Goal: Task Accomplishment & Management: Manage account settings

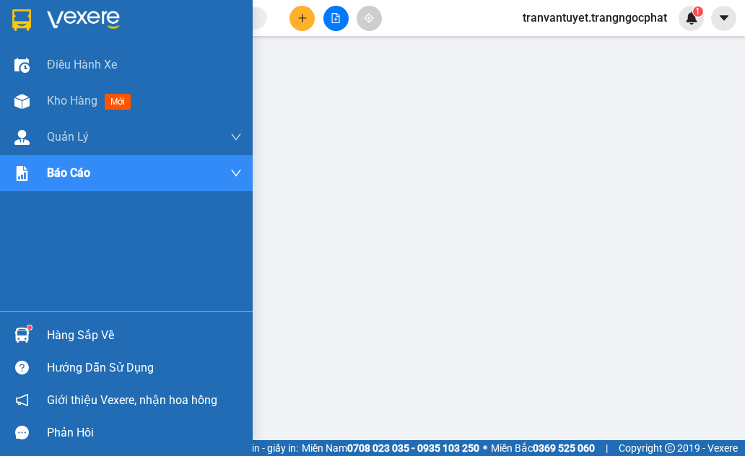
drag, startPoint x: 0, startPoint y: 0, endPoint x: 68, endPoint y: 17, distance: 69.9
click at [68, 17] on img at bounding box center [83, 20] width 73 height 22
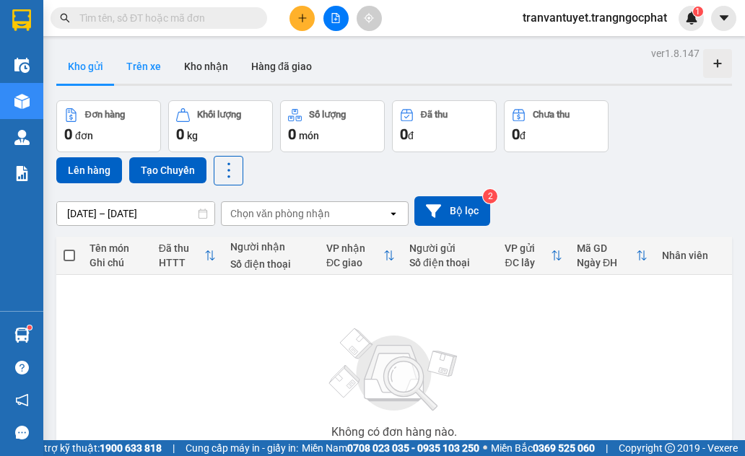
click at [144, 64] on button "Trên xe" at bounding box center [144, 66] width 58 height 35
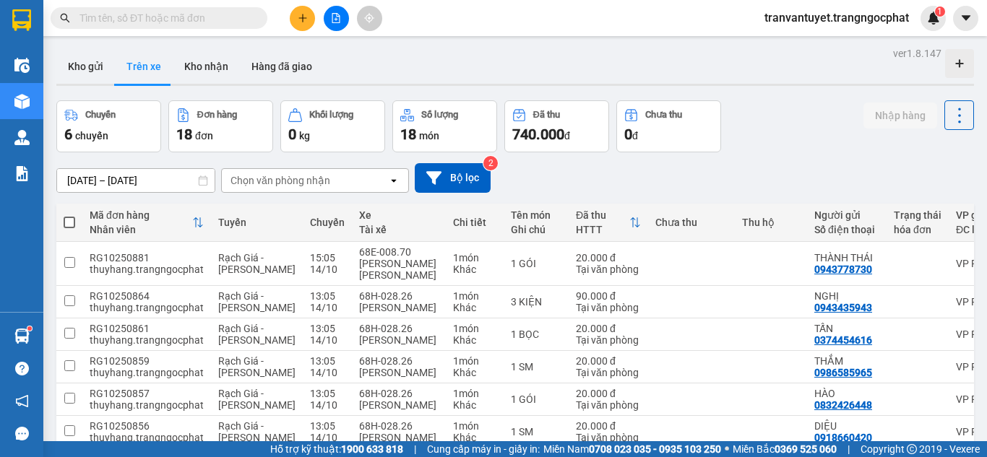
click at [142, 184] on input "[DATE] – [DATE]" at bounding box center [135, 180] width 157 height 23
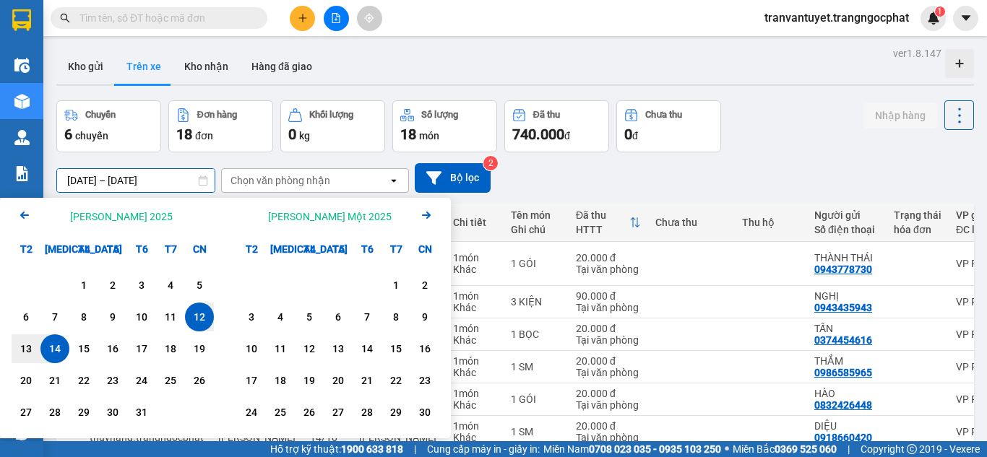
click at [56, 351] on div "14" at bounding box center [55, 348] width 20 height 17
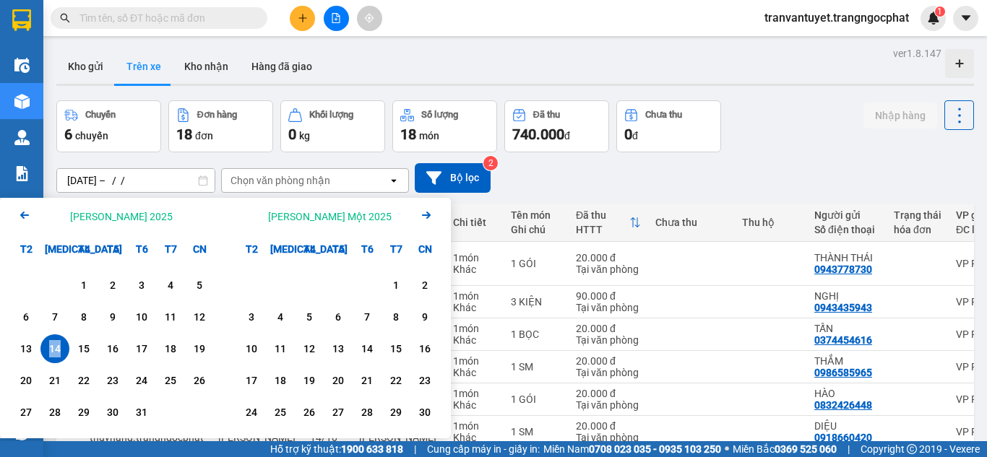
click at [56, 351] on div "14" at bounding box center [55, 348] width 20 height 17
type input "[DATE] – [DATE]"
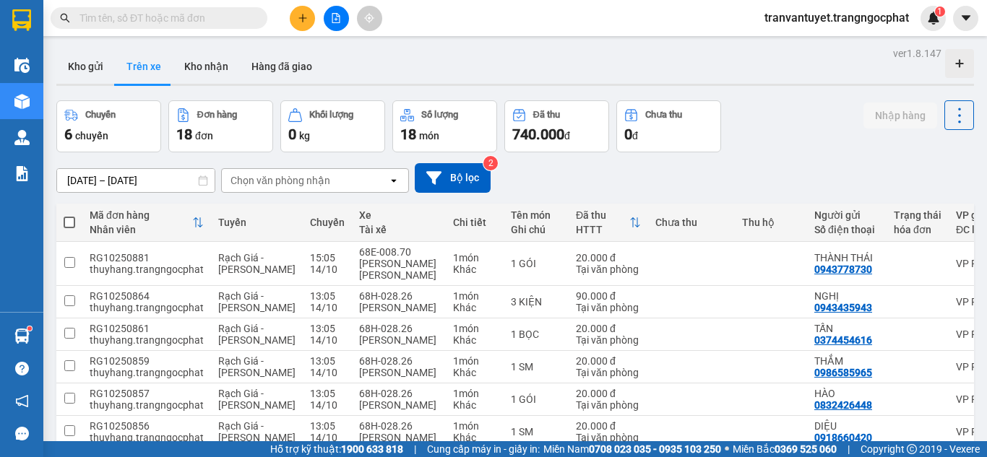
click at [360, 183] on div "Chọn văn phòng nhận" at bounding box center [305, 180] width 166 height 23
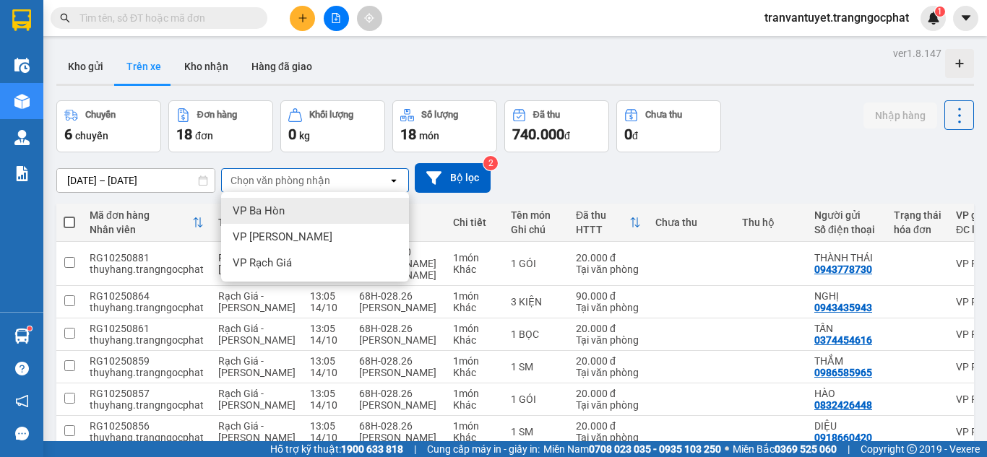
click at [304, 206] on div "VP Ba Hòn" at bounding box center [315, 211] width 188 height 26
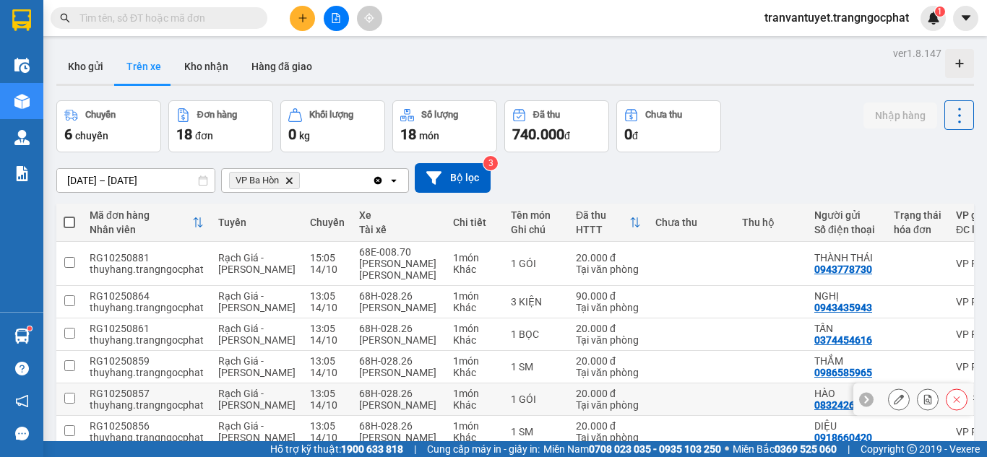
scroll to position [214, 0]
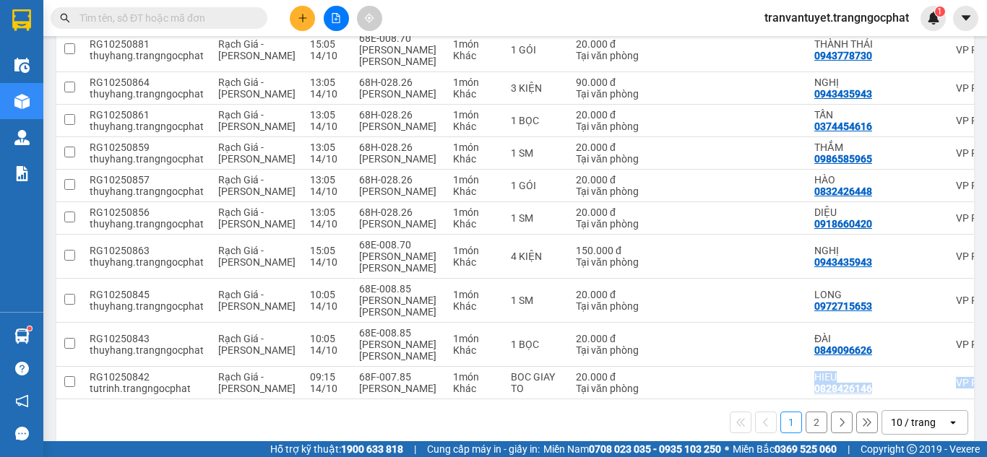
drag, startPoint x: 687, startPoint y: 376, endPoint x: 760, endPoint y: 384, distance: 73.5
click at [745, 384] on div "Mã đơn hàng [PERSON_NAME] [PERSON_NAME] Xe Tài xế [PERSON_NAME] Tên món Ghi chú…" at bounding box center [514, 218] width 917 height 456
click at [745, 411] on div "10 / trang" at bounding box center [914, 422] width 65 height 23
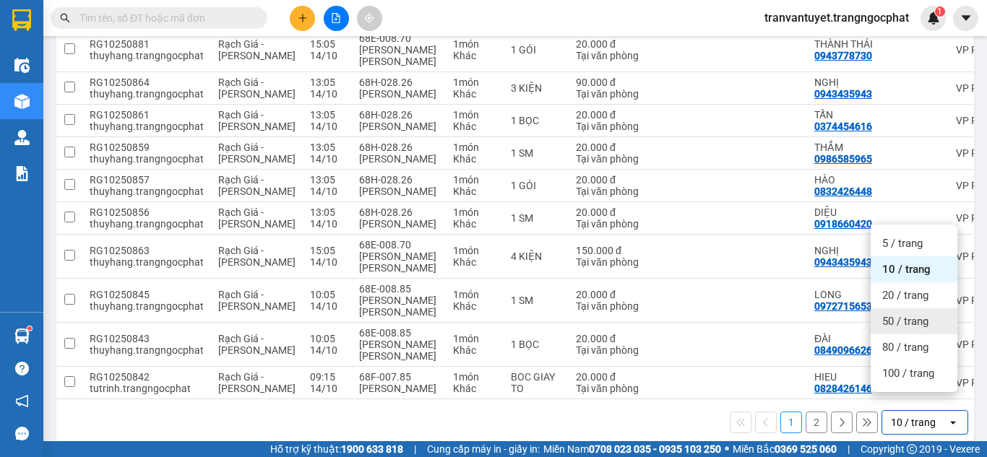
click at [745, 318] on span "50 / trang" at bounding box center [905, 321] width 46 height 14
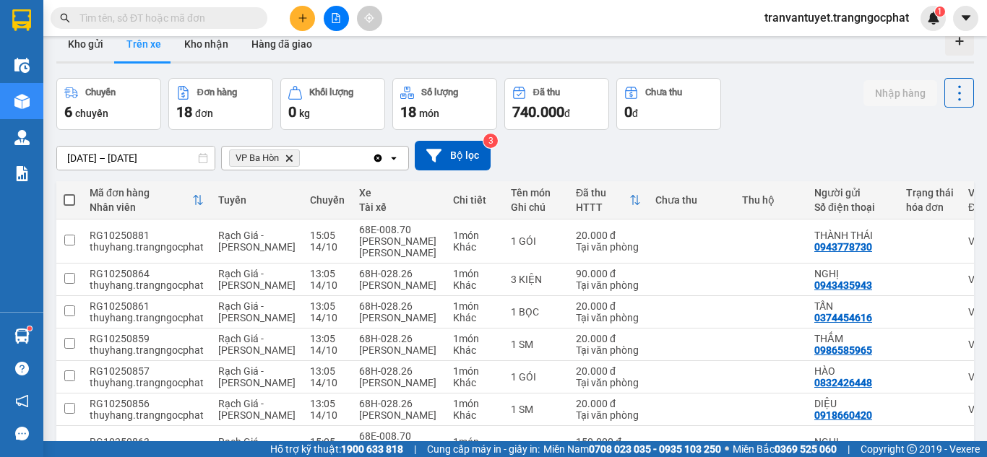
scroll to position [0, 0]
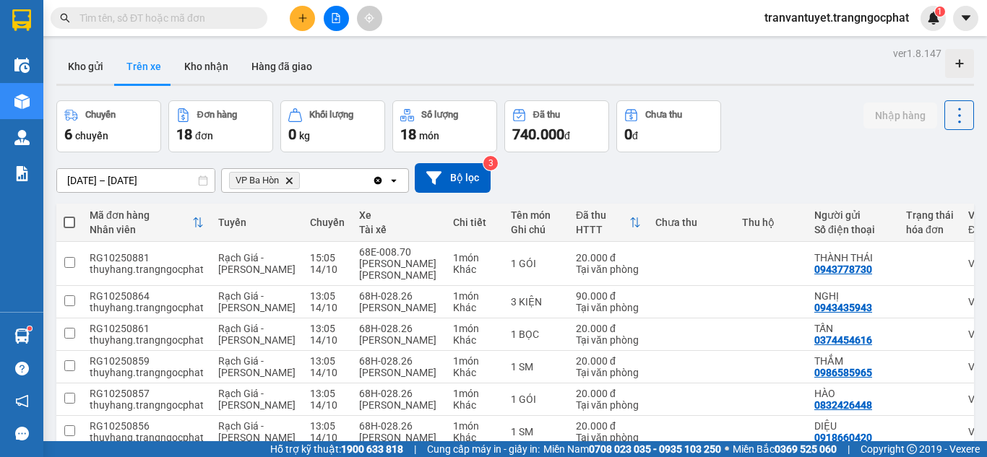
click at [71, 215] on label at bounding box center [70, 222] width 12 height 14
click at [69, 215] on input "checkbox" at bounding box center [69, 215] width 0 height 0
checkbox input "true"
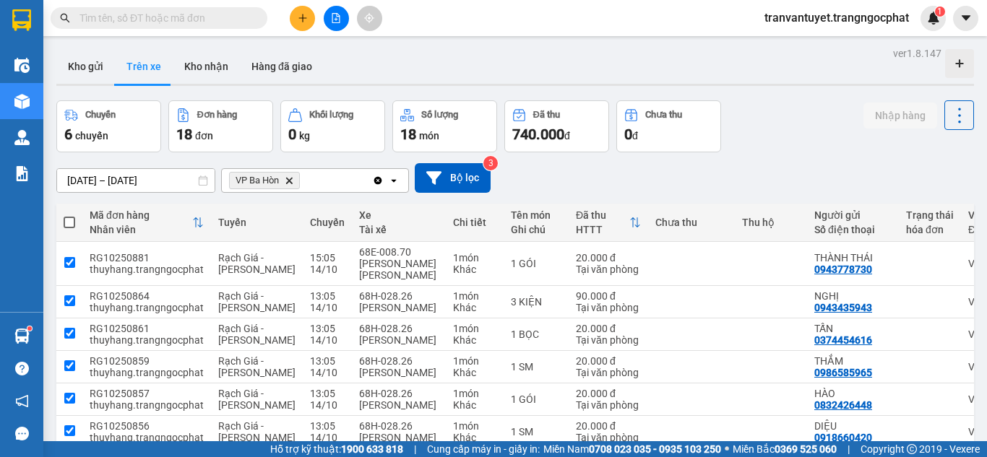
checkbox input "true"
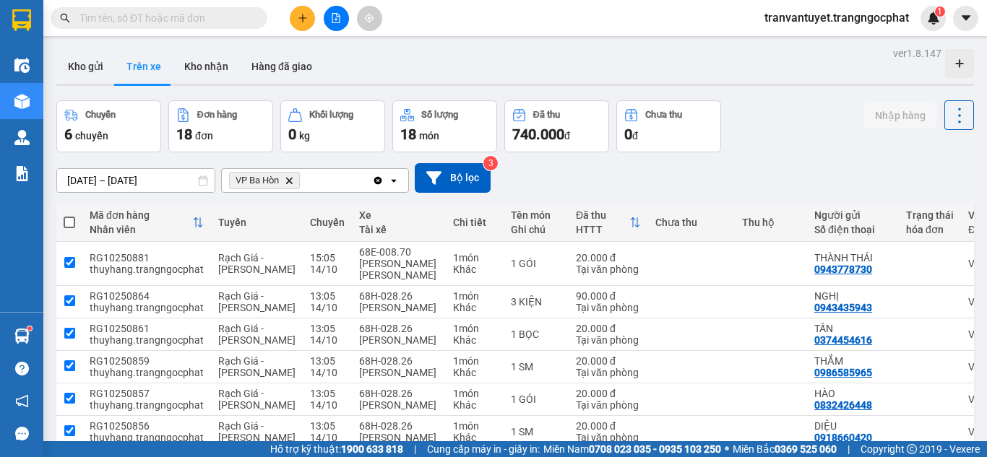
checkbox input "true"
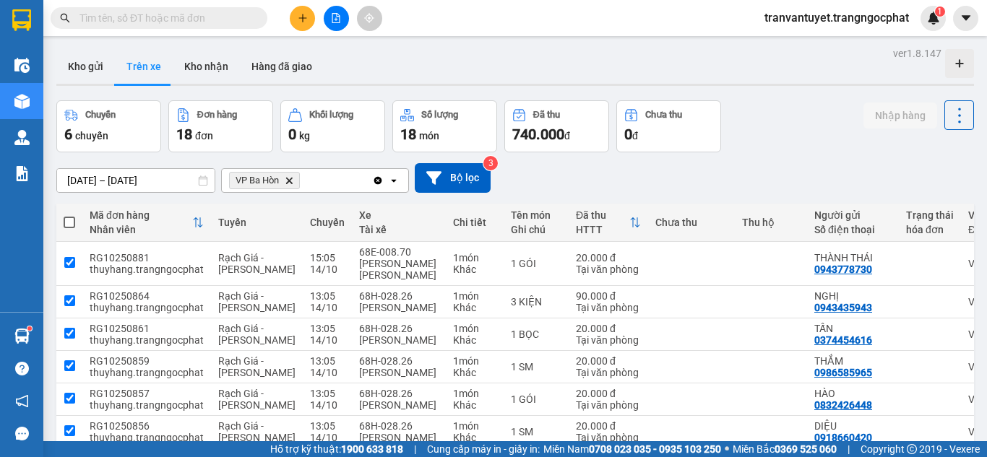
checkbox input "true"
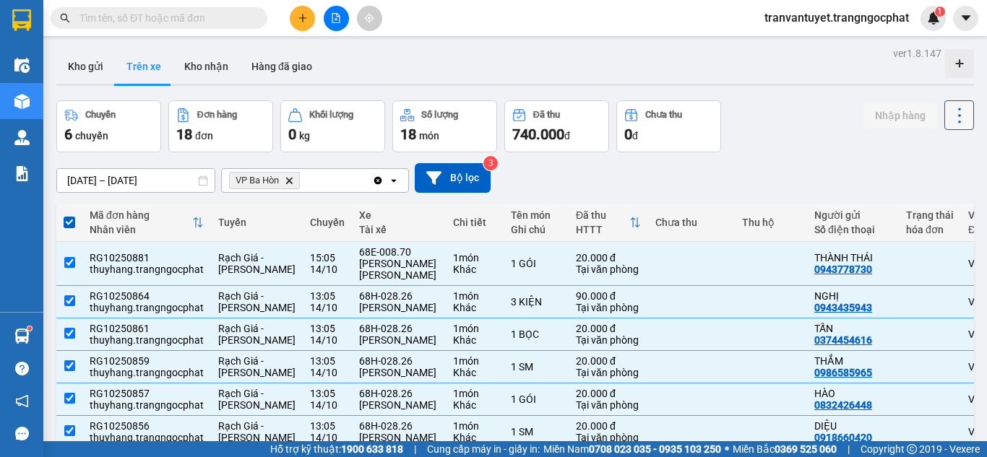
click at [745, 120] on icon at bounding box center [959, 115] width 20 height 20
click at [745, 180] on span "Xóa hoàn toàn" at bounding box center [932, 180] width 66 height 14
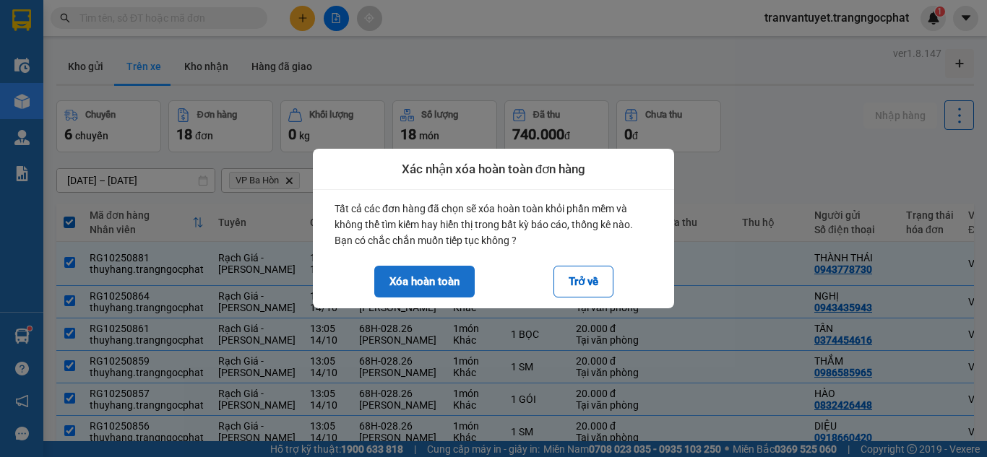
click at [433, 287] on button "Xóa hoàn toàn" at bounding box center [424, 282] width 100 height 32
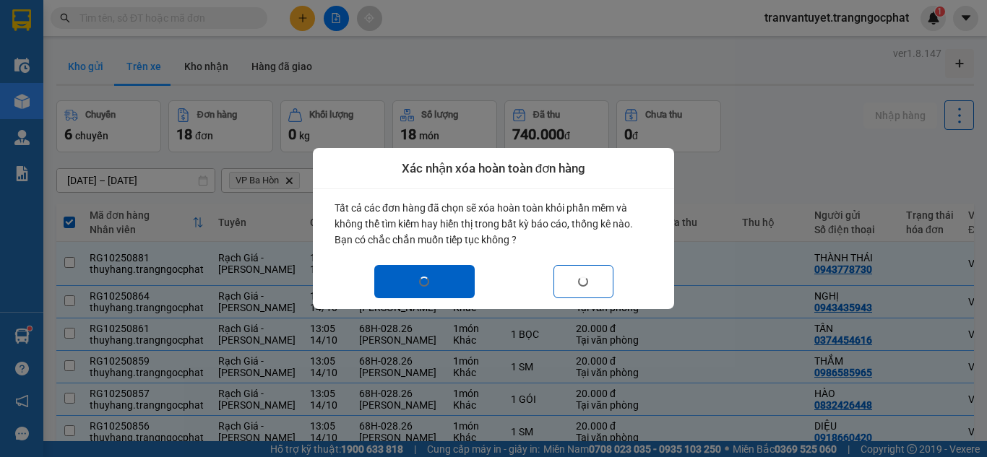
checkbox input "false"
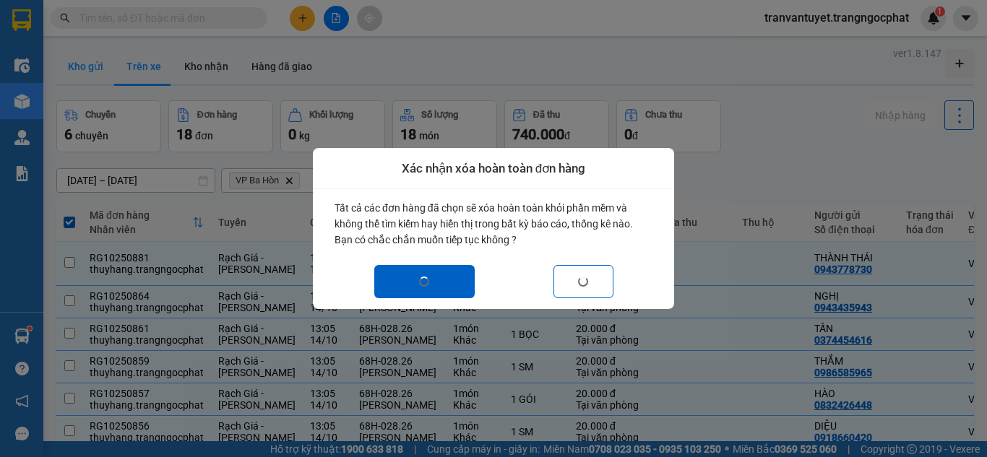
checkbox input "false"
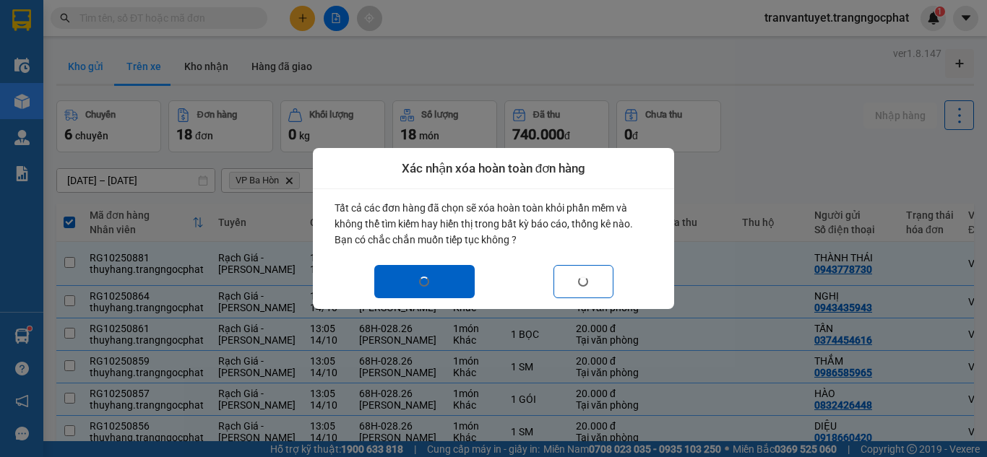
checkbox input "false"
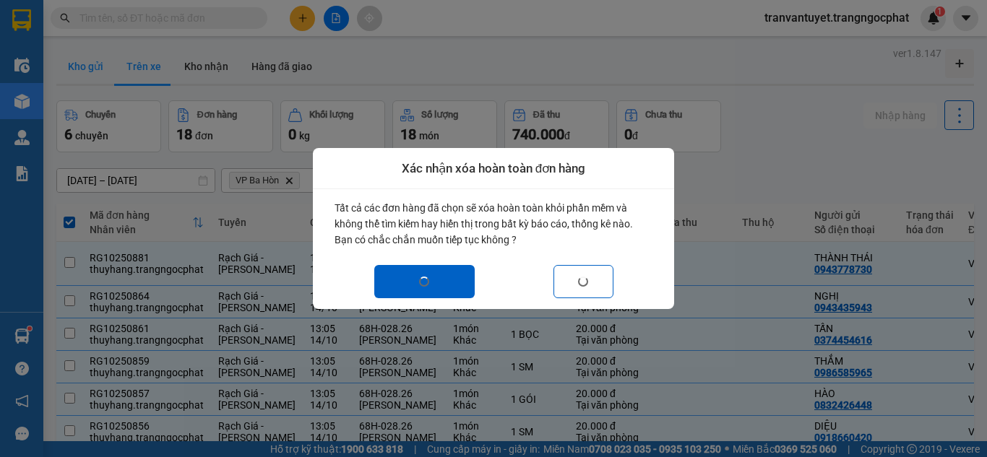
checkbox input "false"
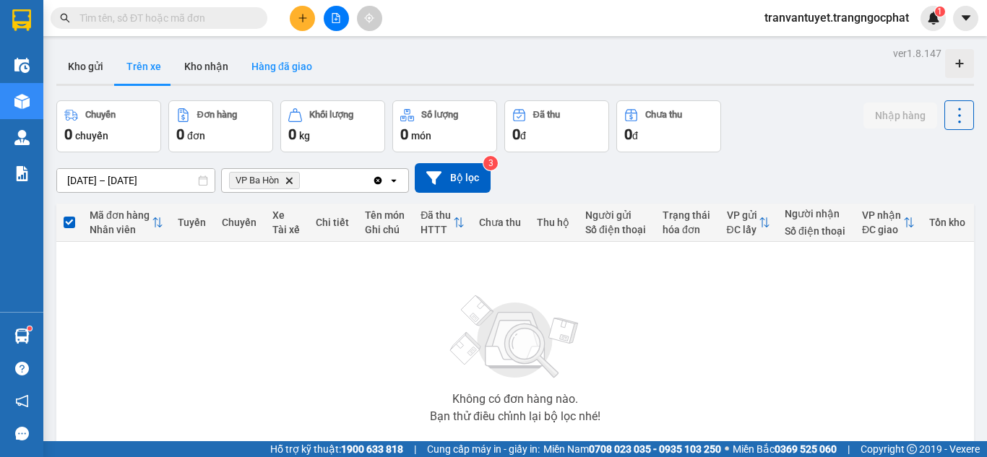
click at [274, 59] on button "Hàng đã giao" at bounding box center [282, 66] width 84 height 35
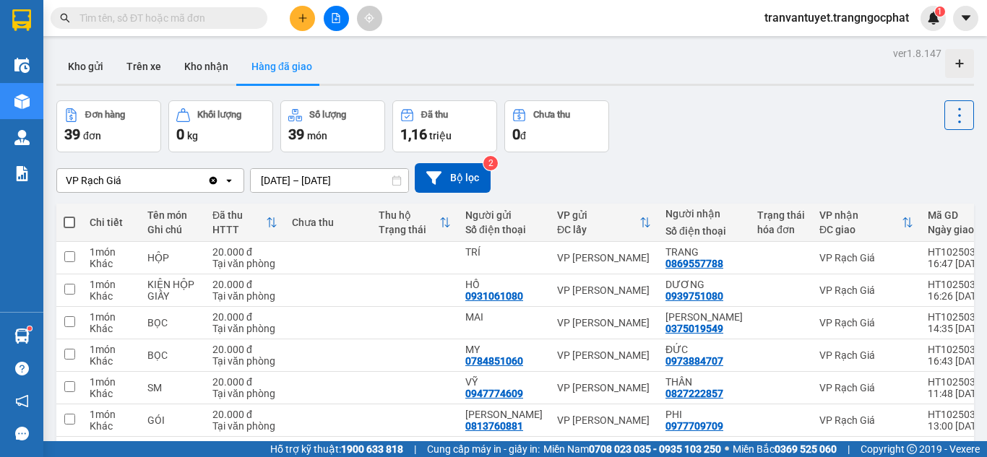
click at [215, 182] on icon "Clear value" at bounding box center [213, 180] width 8 height 8
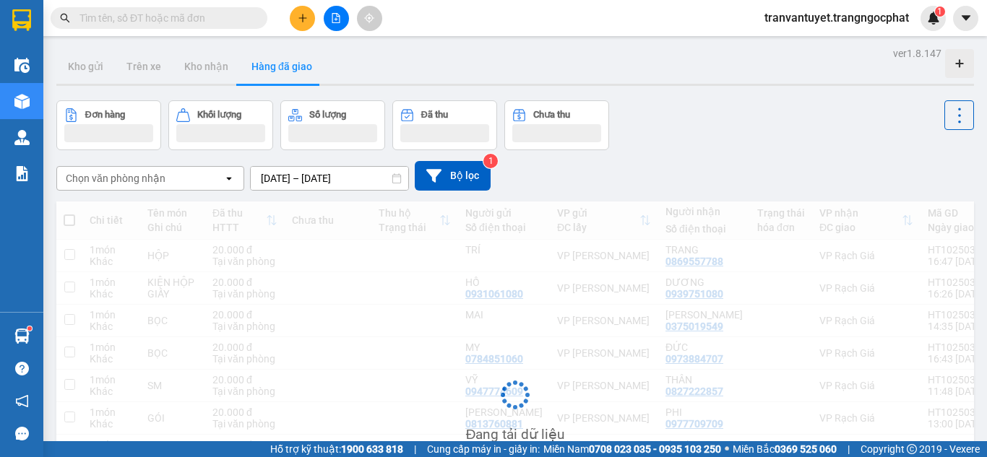
click at [329, 181] on input "[DATE] – [DATE]" at bounding box center [329, 178] width 157 height 23
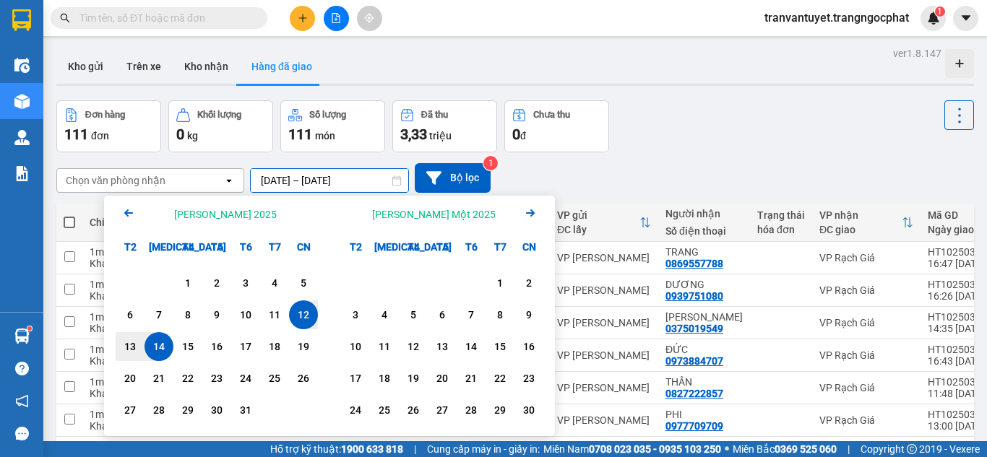
click at [168, 351] on div "14" at bounding box center [159, 346] width 20 height 17
type input "[DATE] – [DATE]"
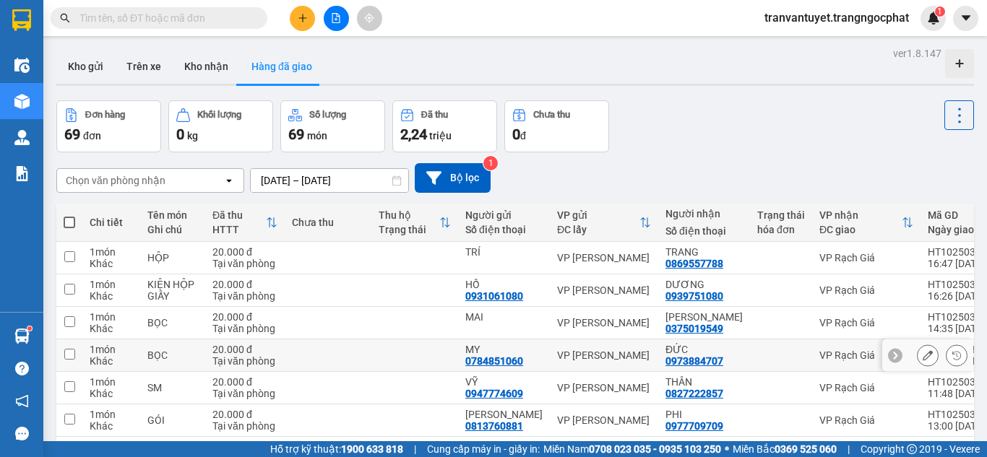
scroll to position [202, 0]
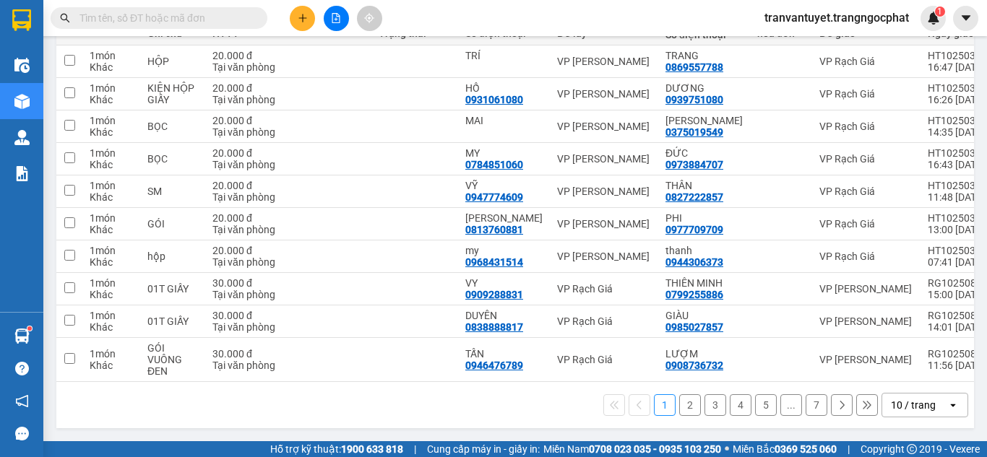
click at [745, 408] on div "10 / trang" at bounding box center [913, 405] width 45 height 14
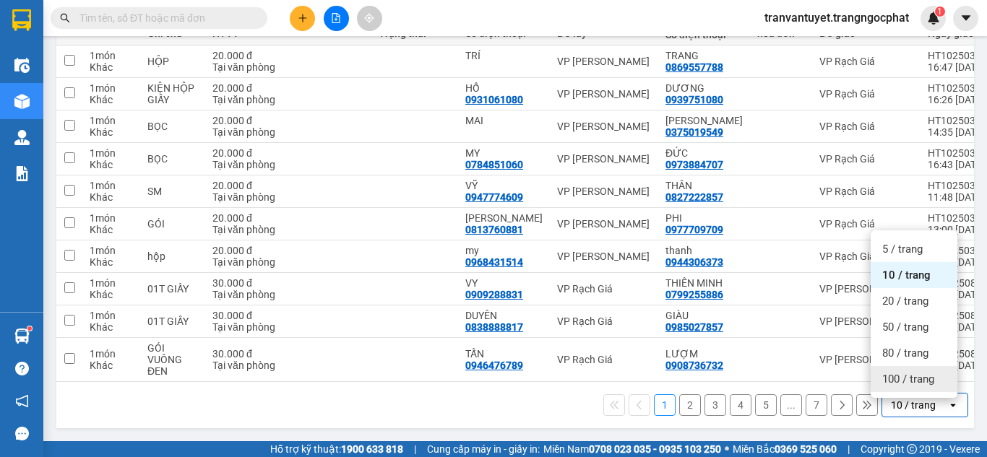
click at [745, 372] on span "100 / trang" at bounding box center [908, 379] width 52 height 14
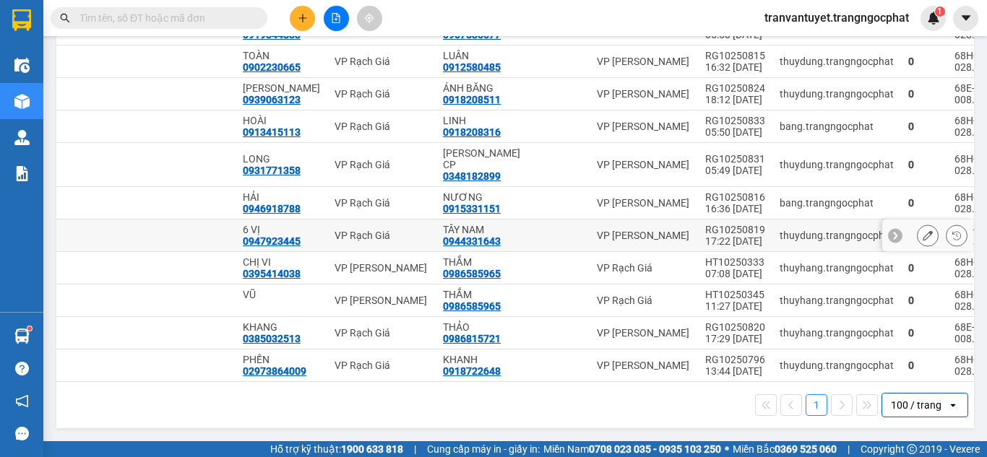
scroll to position [2129, 0]
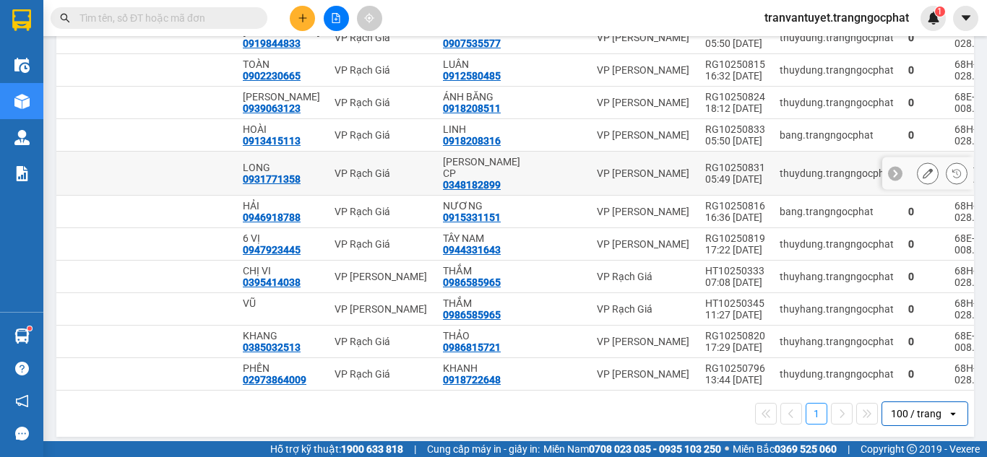
click at [705, 173] on div "RG10250831" at bounding box center [735, 168] width 60 height 12
checkbox input "true"
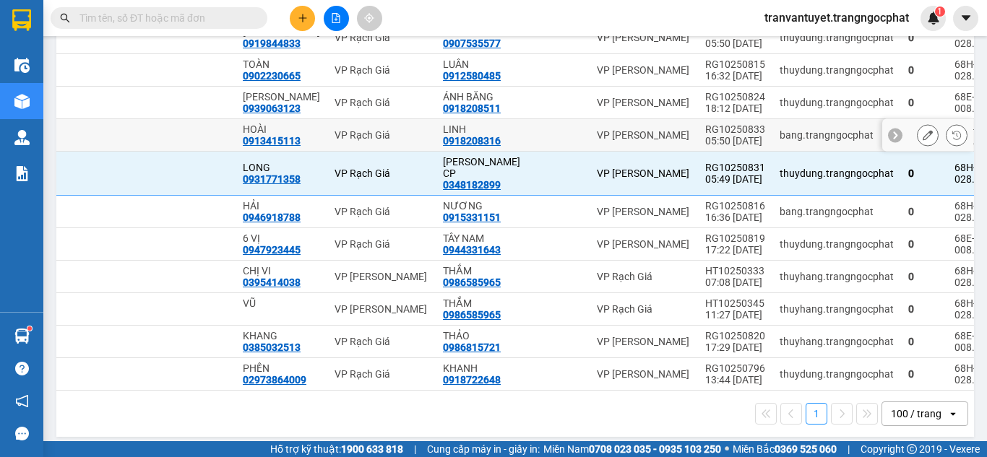
click at [705, 147] on div "05:50 [DATE]" at bounding box center [735, 141] width 60 height 12
checkbox input "true"
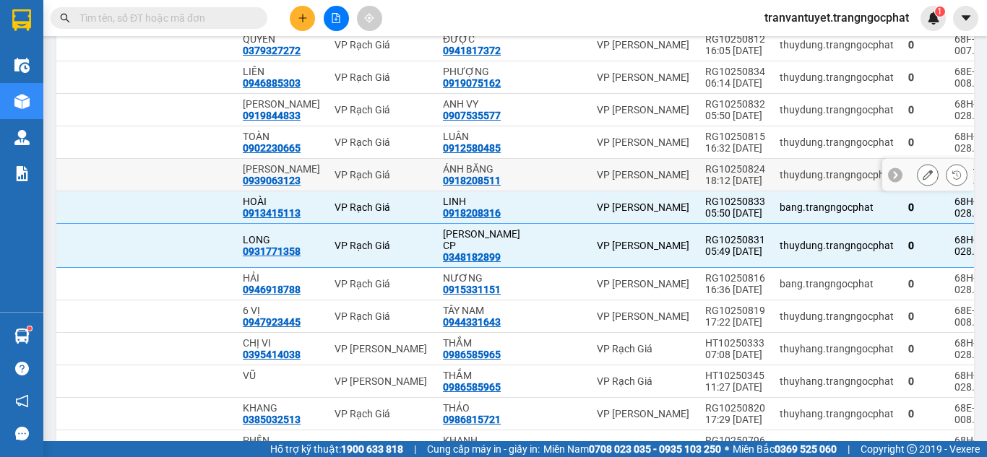
scroll to position [1984, 0]
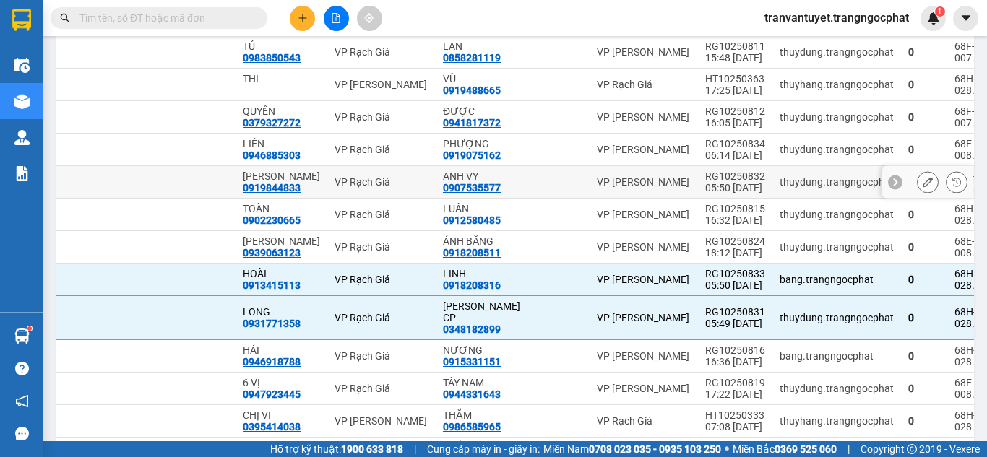
click at [713, 194] on div "05:50 [DATE]" at bounding box center [735, 188] width 60 height 12
checkbox input "true"
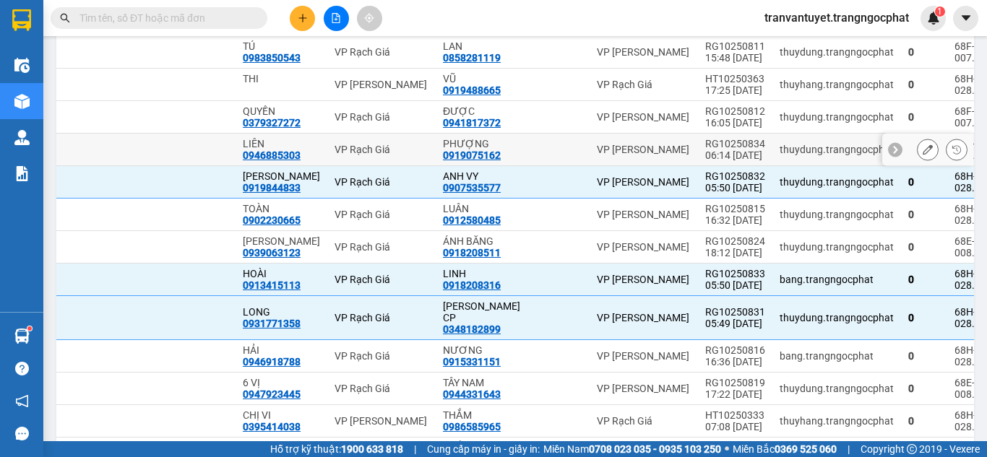
click at [706, 161] on div "06:14 [DATE]" at bounding box center [735, 156] width 60 height 12
checkbox input "true"
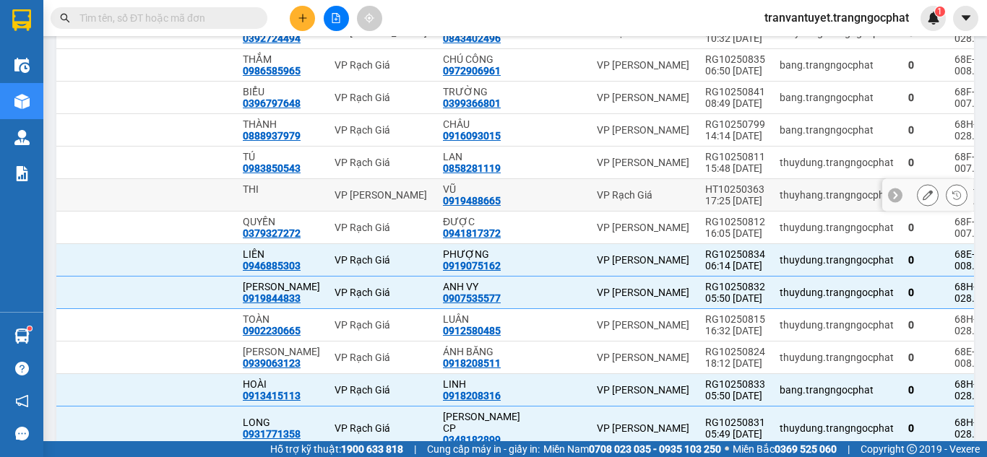
scroll to position [1840, 0]
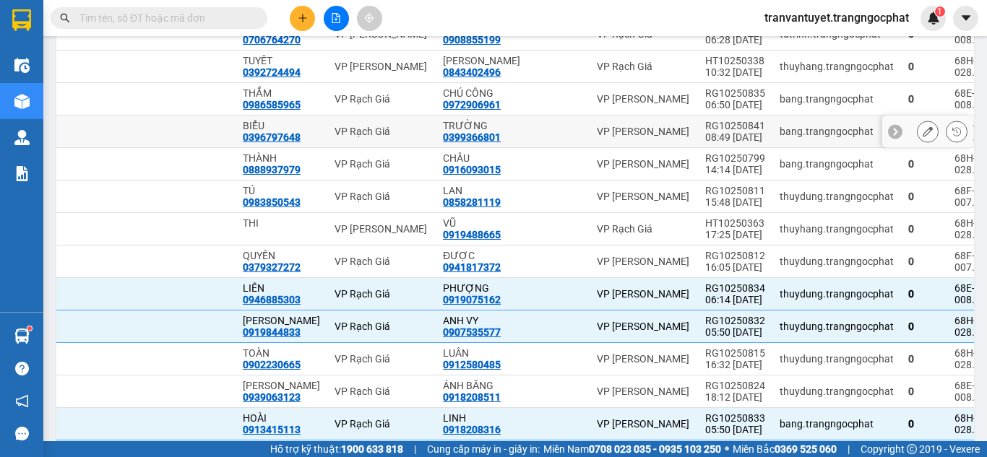
click at [714, 143] on div "08:49 [DATE]" at bounding box center [735, 137] width 60 height 12
checkbox input "true"
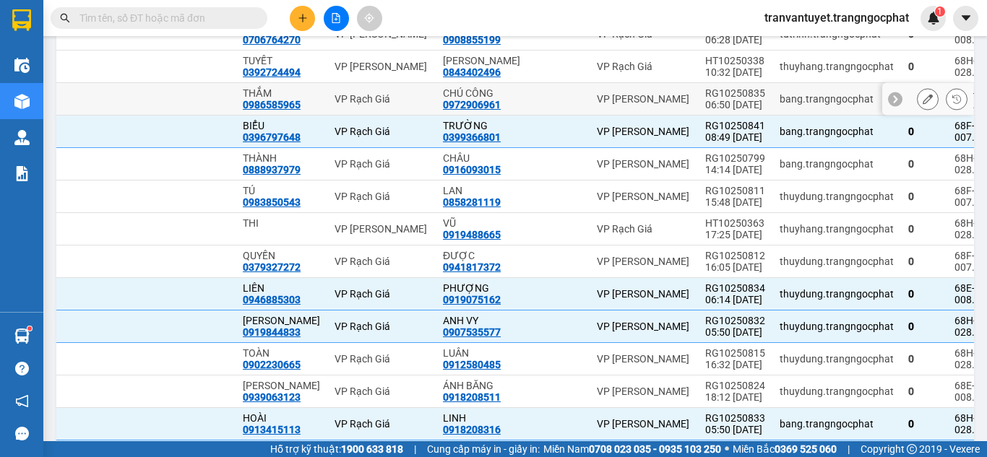
click at [712, 111] on div "06:50 [DATE]" at bounding box center [735, 105] width 60 height 12
checkbox input "true"
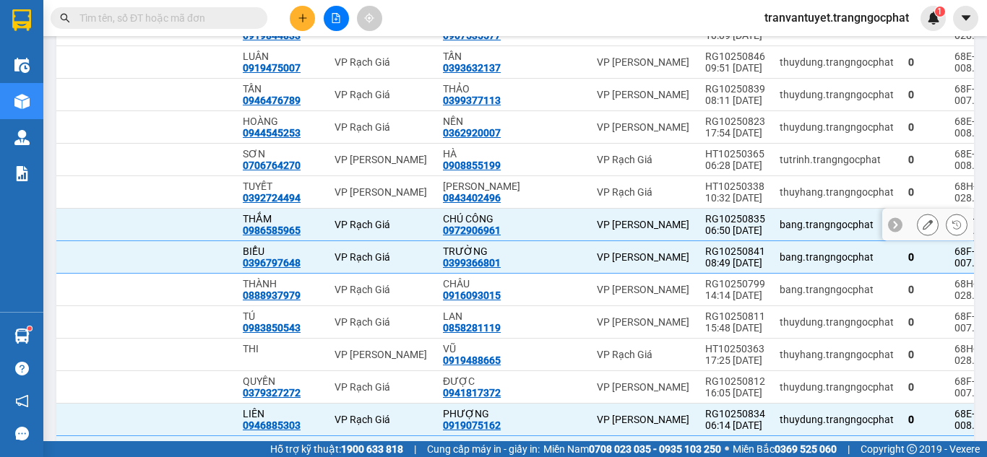
scroll to position [1695, 0]
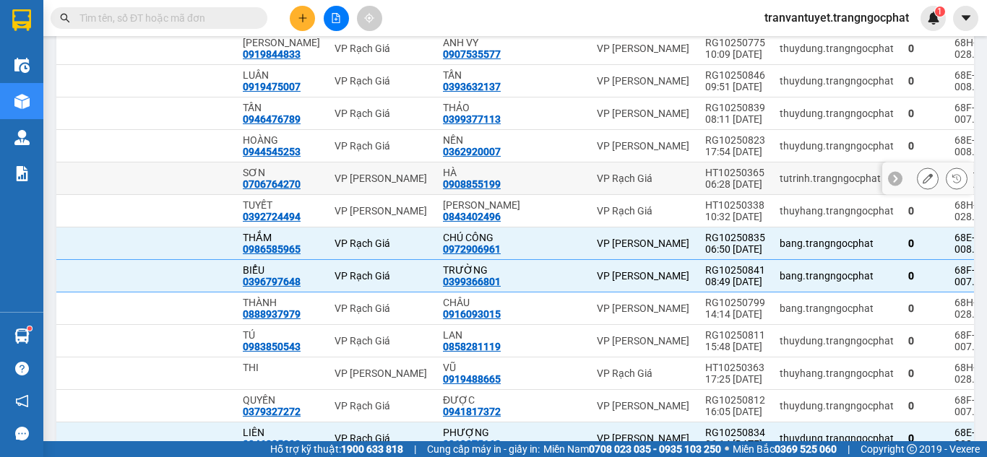
click at [706, 190] on div "06:28 [DATE]" at bounding box center [735, 184] width 60 height 12
checkbox input "true"
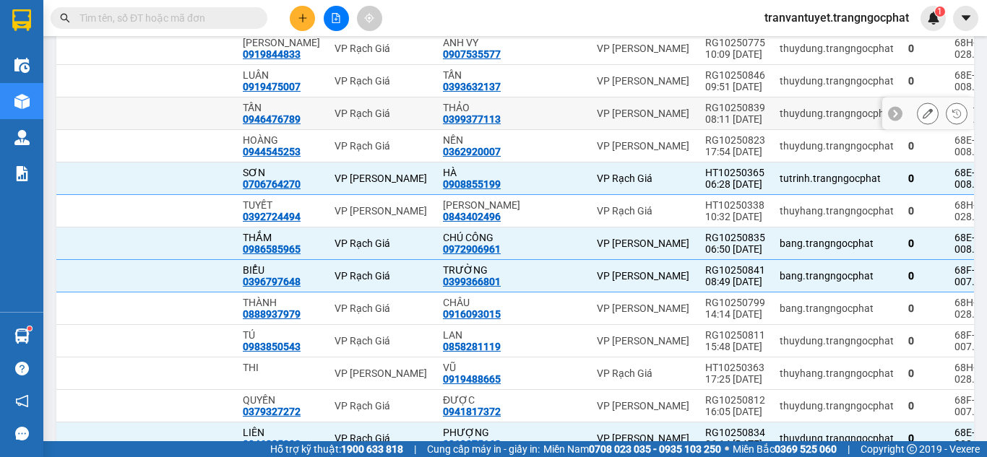
click at [712, 125] on div "08:11 [DATE]" at bounding box center [735, 119] width 60 height 12
checkbox input "true"
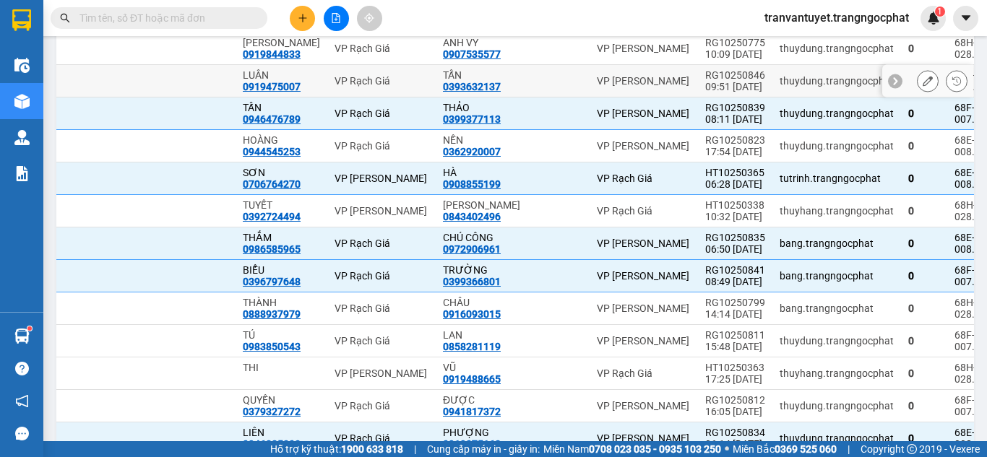
click at [709, 92] on div "09:51 [DATE]" at bounding box center [735, 87] width 60 height 12
checkbox input "true"
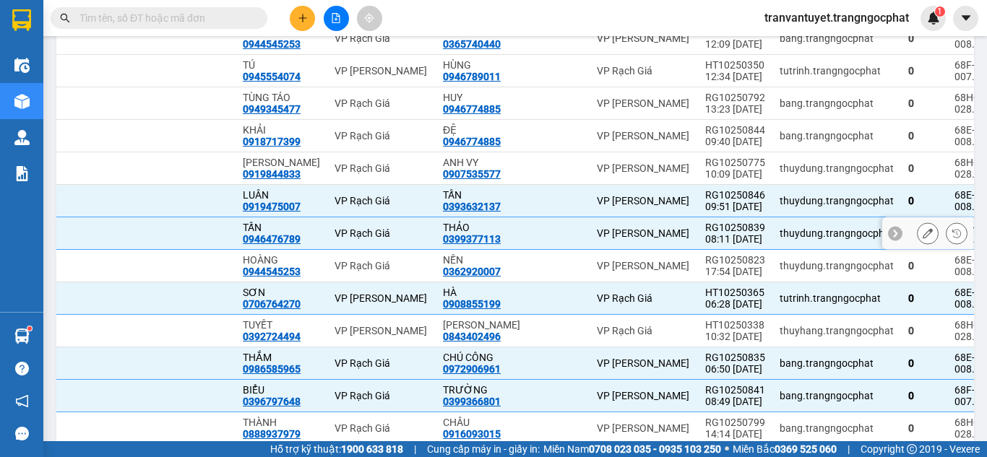
scroll to position [1551, 0]
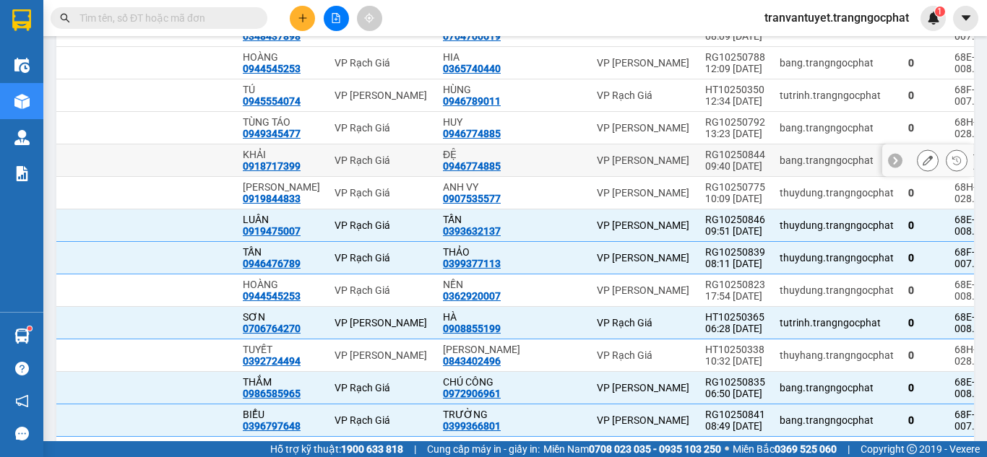
click at [705, 172] on div "09:40 [DATE]" at bounding box center [735, 166] width 60 height 12
checkbox input "true"
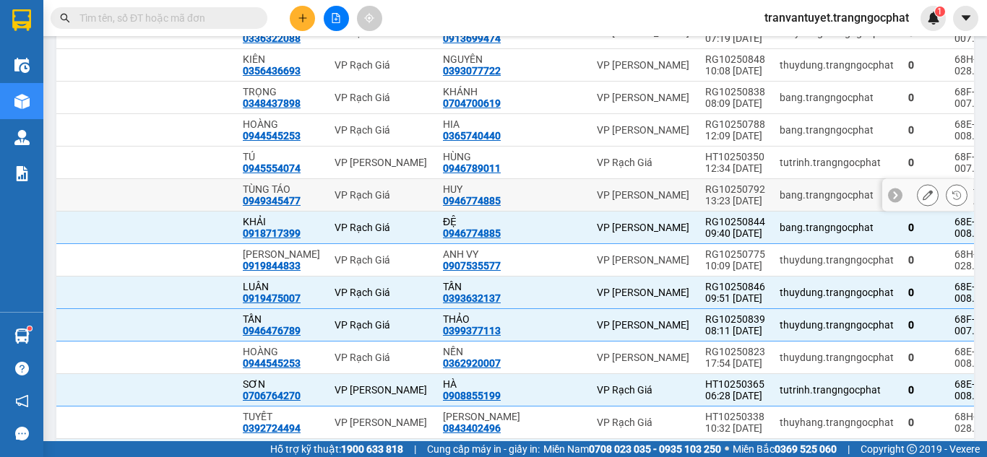
scroll to position [1478, 0]
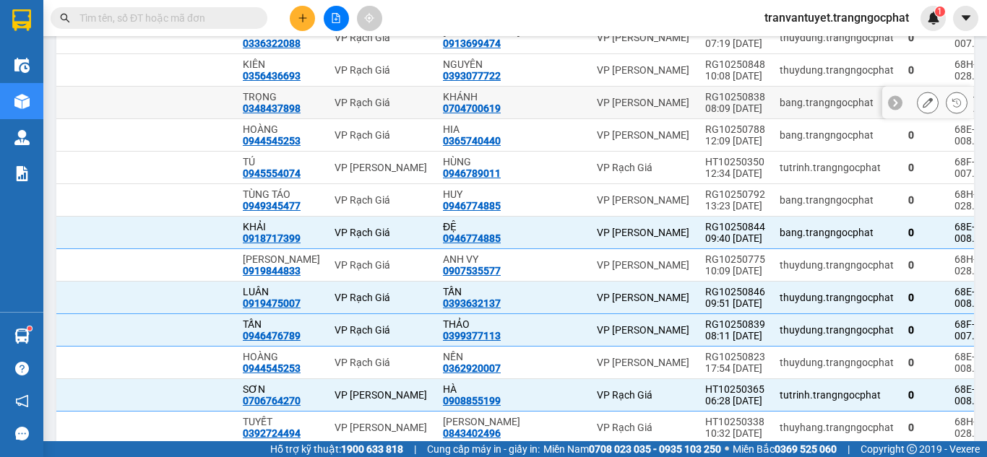
click at [705, 114] on div "08:09 [DATE]" at bounding box center [735, 109] width 60 height 12
checkbox input "true"
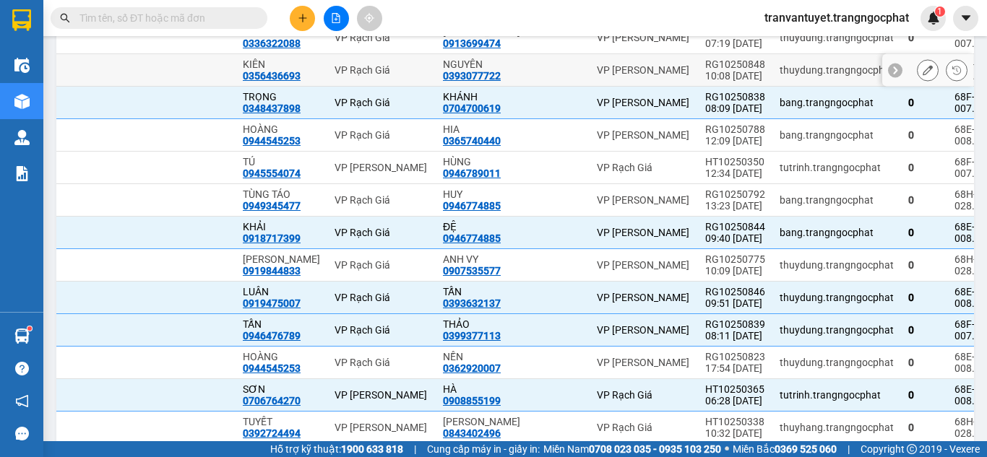
click at [705, 82] on div "10:08 [DATE]" at bounding box center [735, 76] width 60 height 12
checkbox input "true"
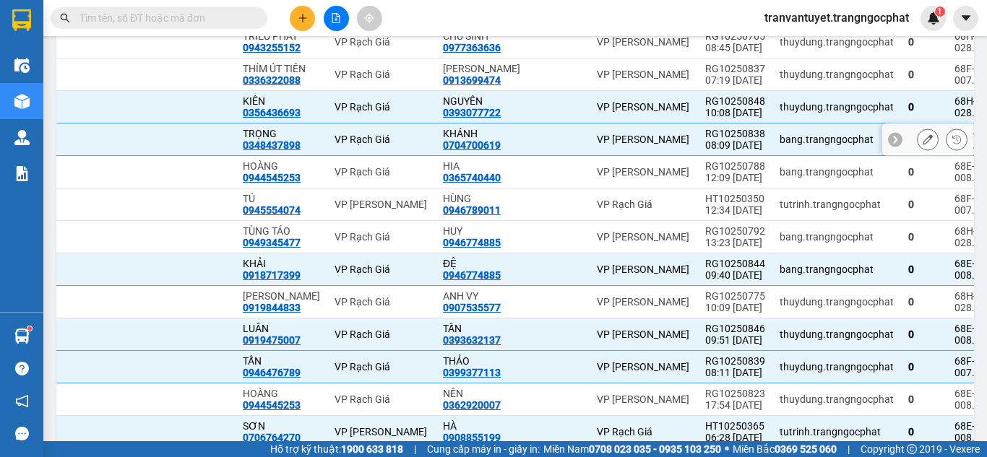
scroll to position [1406, 0]
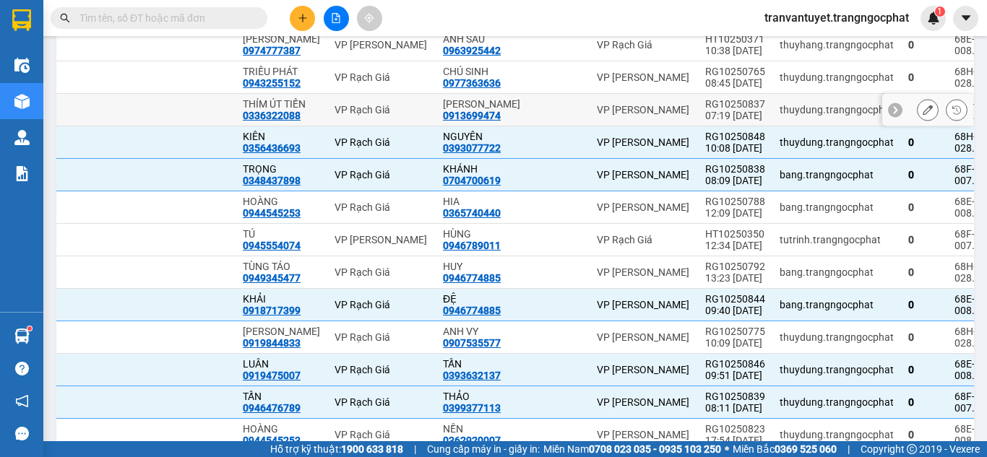
click at [709, 121] on div "07:19 [DATE]" at bounding box center [735, 116] width 60 height 12
checkbox input "true"
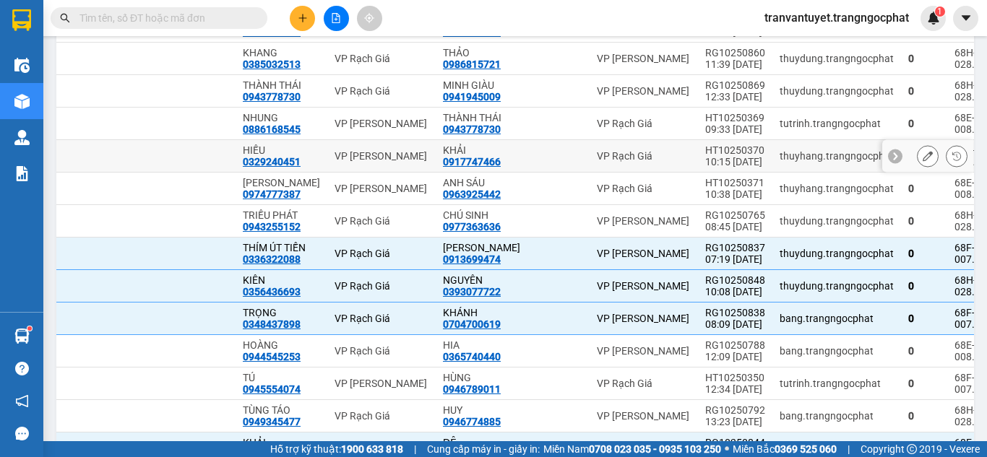
scroll to position [1262, 0]
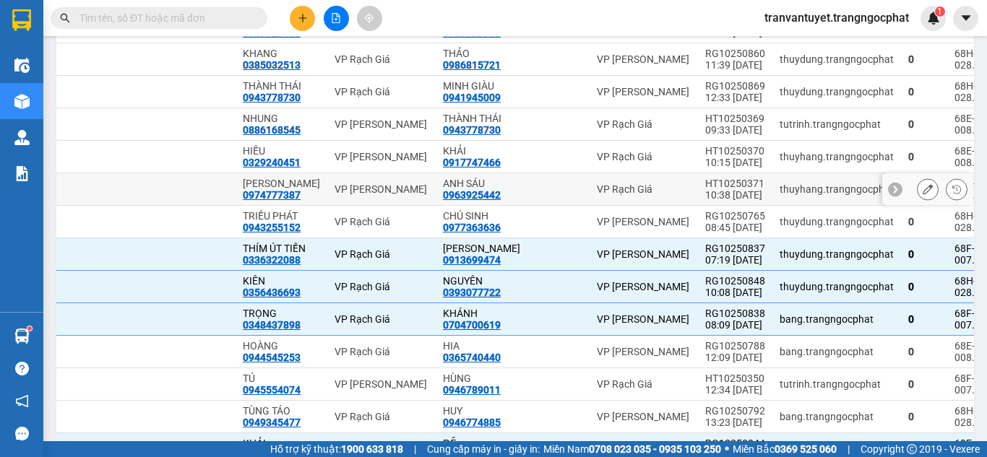
click at [705, 201] on div "10:38 [DATE]" at bounding box center [735, 195] width 60 height 12
checkbox input "true"
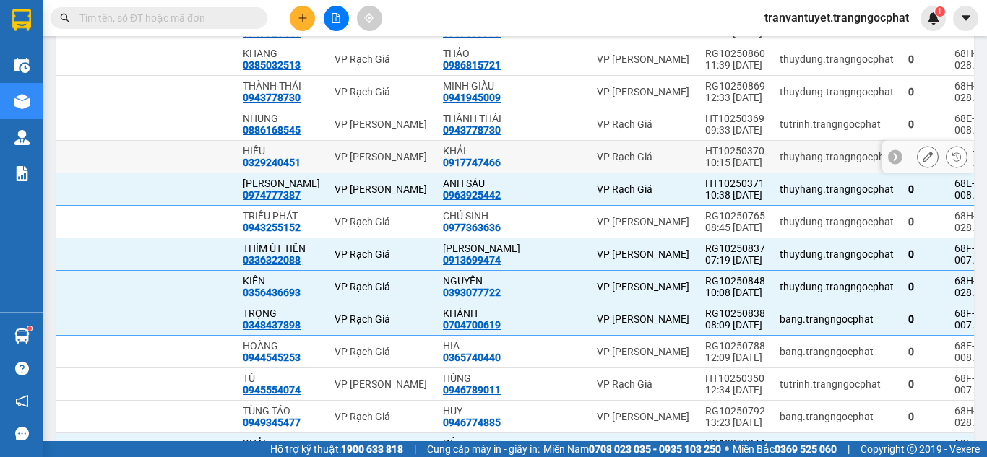
click at [706, 168] on div "10:15 [DATE]" at bounding box center [735, 163] width 60 height 12
checkbox input "true"
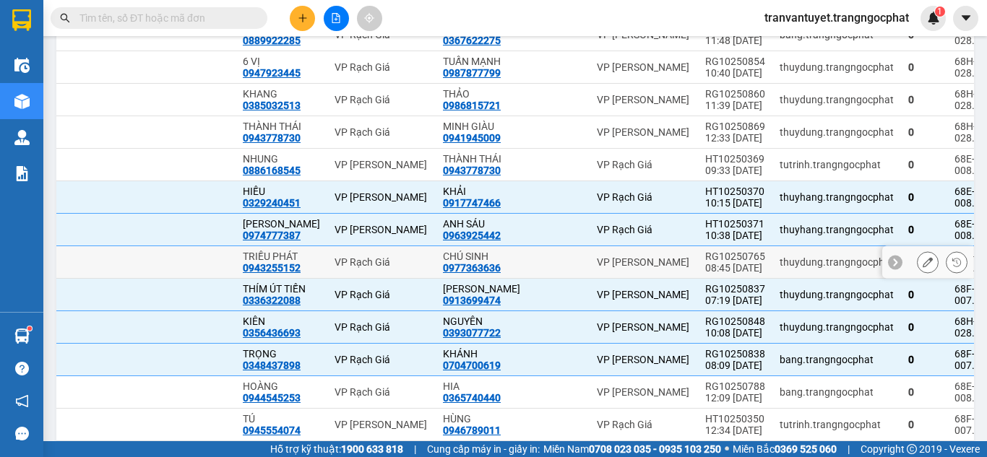
scroll to position [1190, 0]
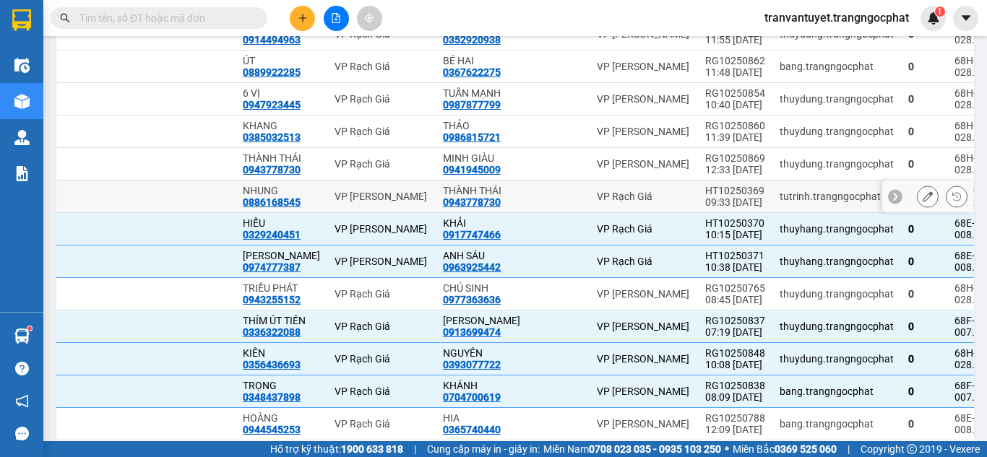
click at [709, 196] on div "HT10250369" at bounding box center [735, 191] width 60 height 12
checkbox input "true"
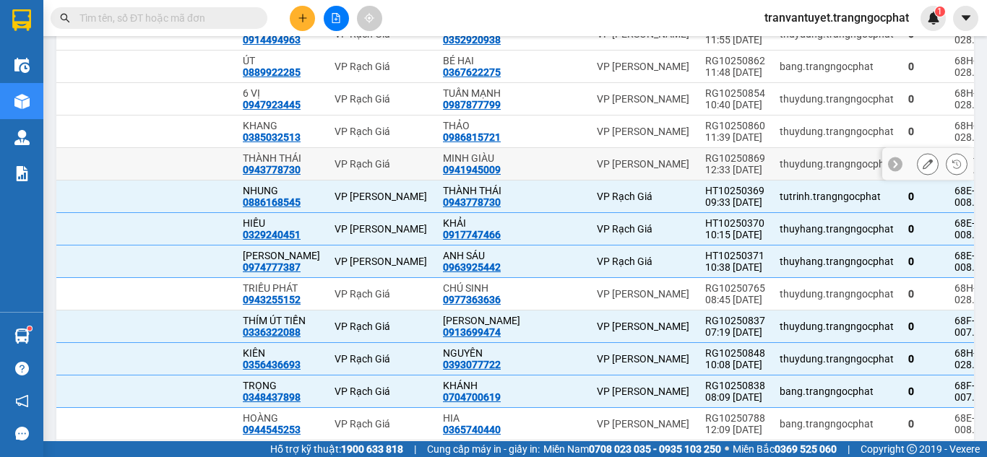
click at [706, 176] on div "12:33 [DATE]" at bounding box center [735, 170] width 60 height 12
checkbox input "true"
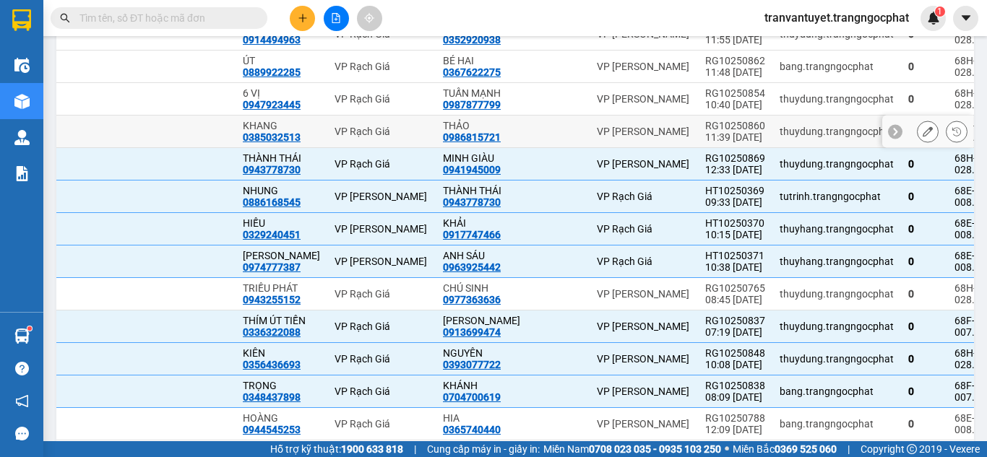
click at [705, 143] on div "11:39 [DATE]" at bounding box center [735, 137] width 60 height 12
checkbox input "true"
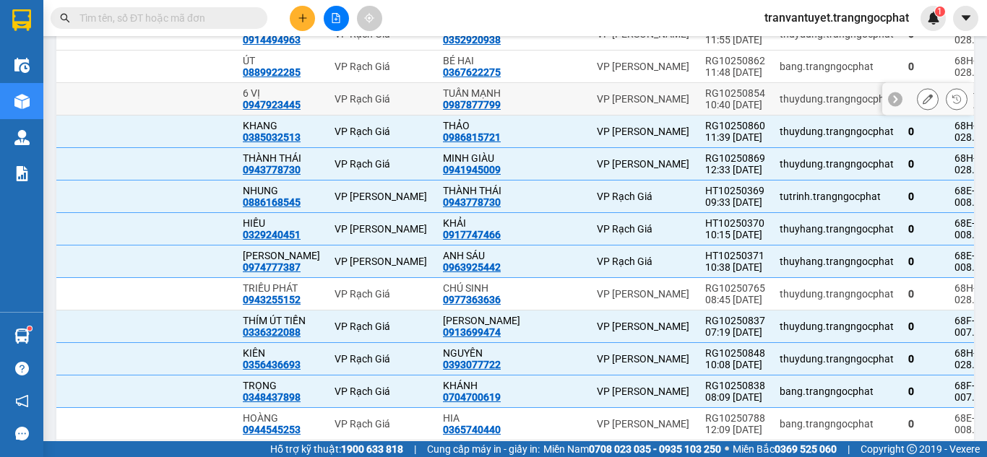
click at [705, 111] on div "10:40 [DATE]" at bounding box center [735, 105] width 60 height 12
checkbox input "true"
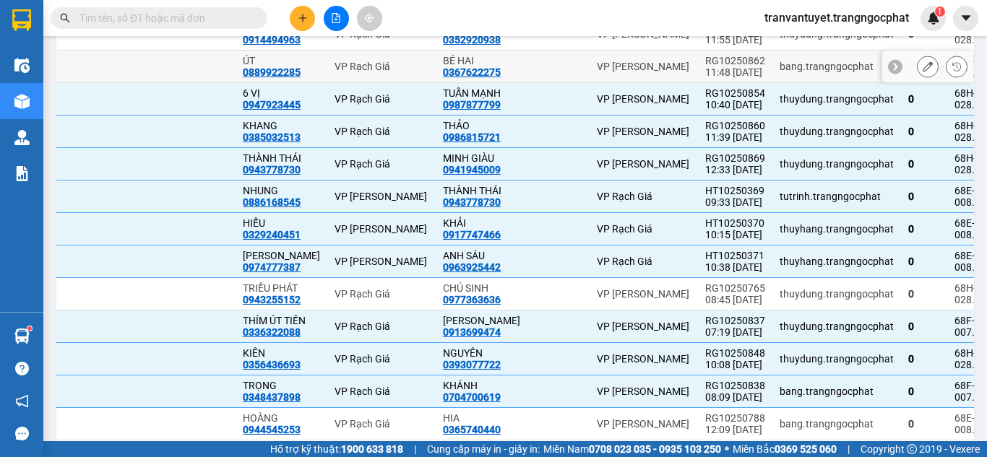
click at [705, 78] on div "11:48 [DATE]" at bounding box center [735, 72] width 60 height 12
checkbox input "true"
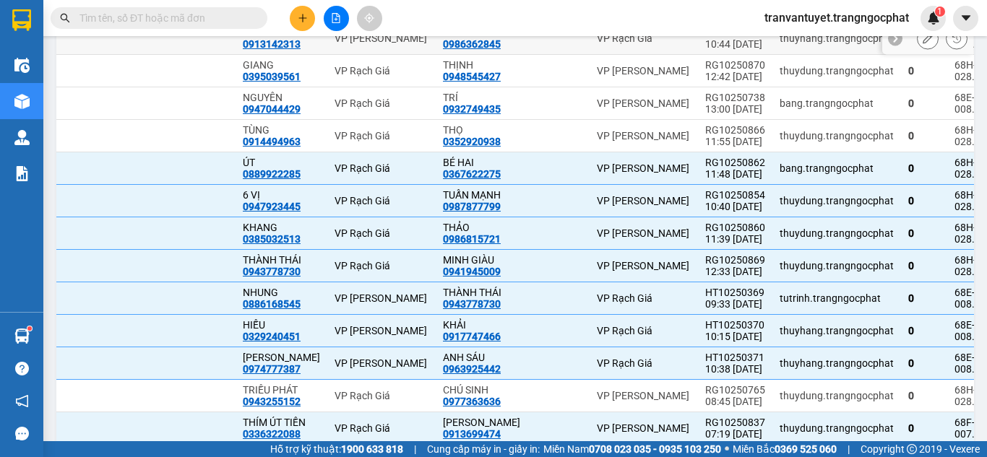
scroll to position [1045, 0]
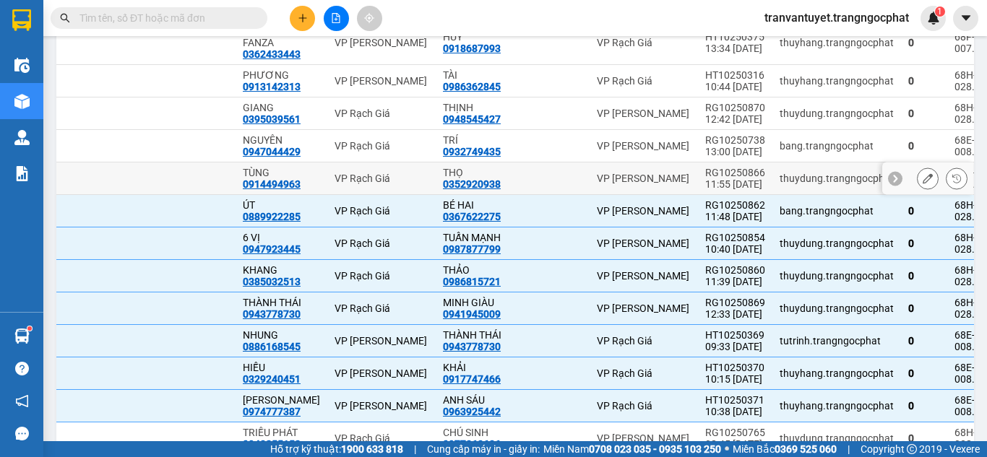
click at [713, 190] on div "11:55 [DATE]" at bounding box center [735, 184] width 60 height 12
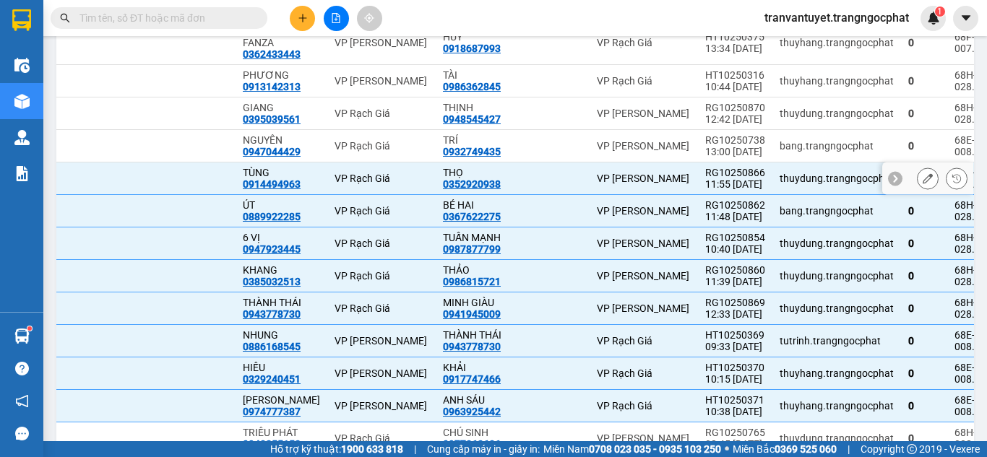
checkbox input "true"
click at [705, 125] on div "12:42 [DATE]" at bounding box center [735, 119] width 60 height 12
checkbox input "true"
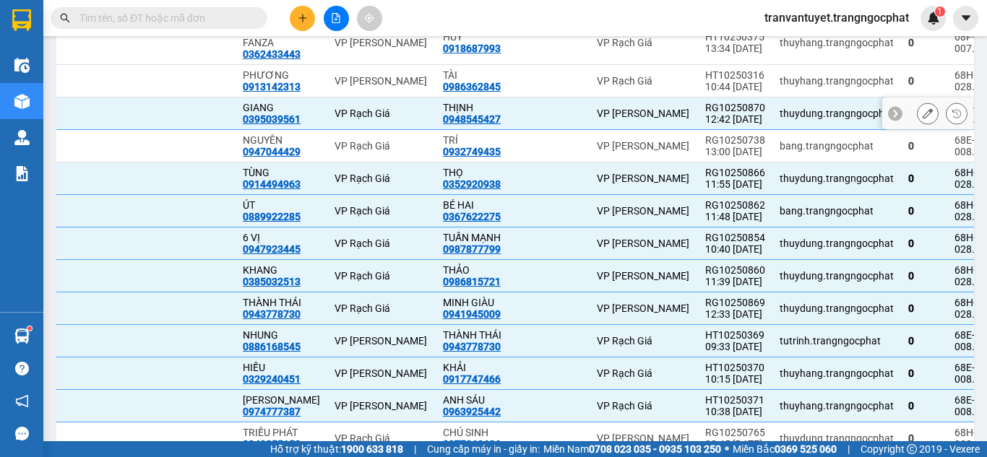
scroll to position [973, 0]
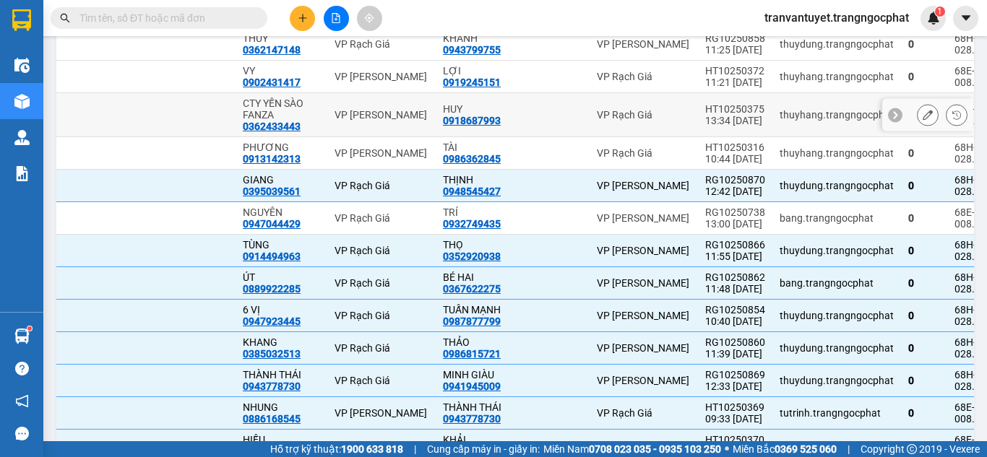
click at [714, 126] on div "13:34 [DATE]" at bounding box center [735, 121] width 60 height 12
checkbox input "true"
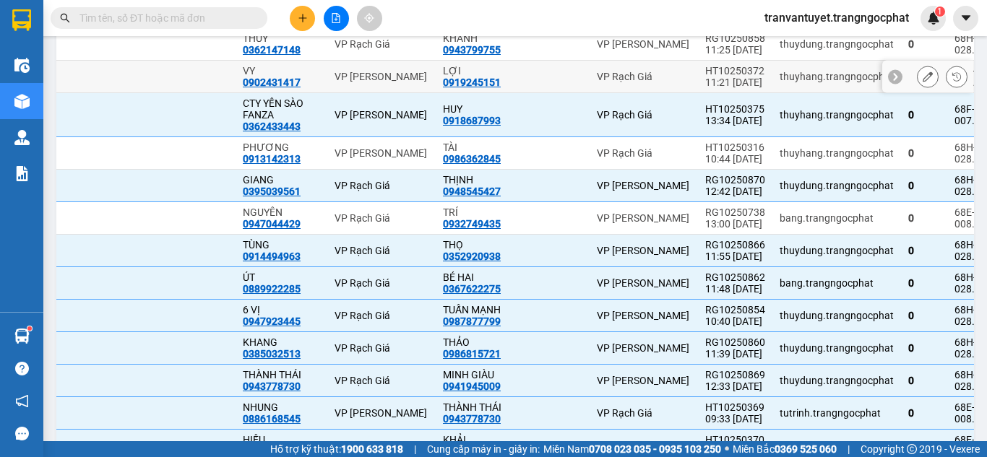
click at [708, 88] on div "11:21 [DATE]" at bounding box center [735, 83] width 60 height 12
checkbox input "true"
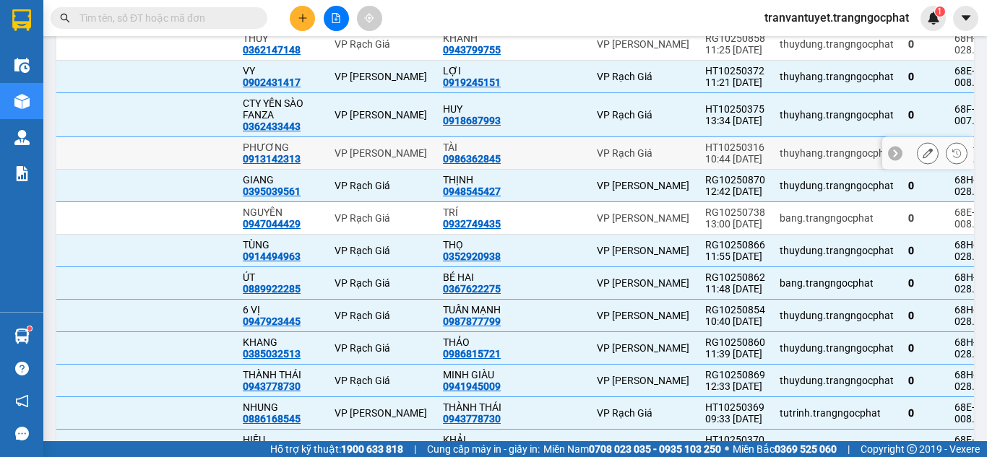
scroll to position [828, 0]
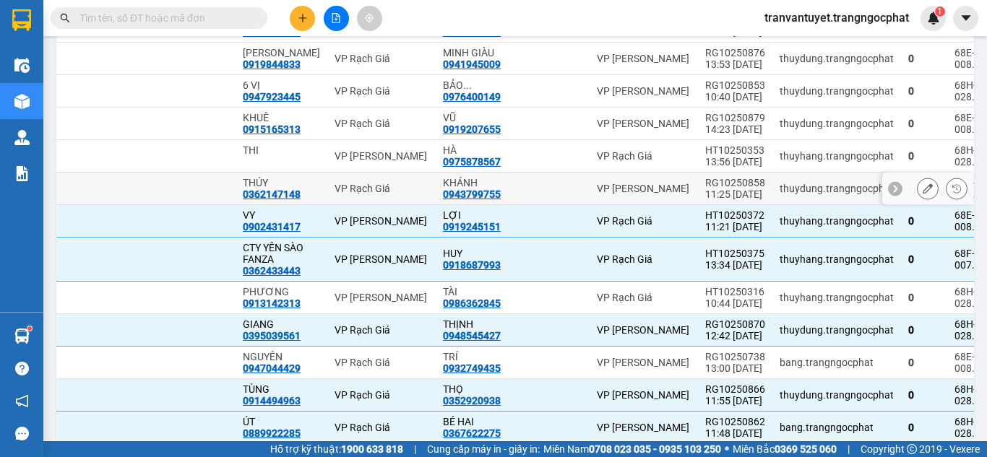
click at [712, 200] on div "11:25 [DATE]" at bounding box center [735, 195] width 60 height 12
checkbox input "true"
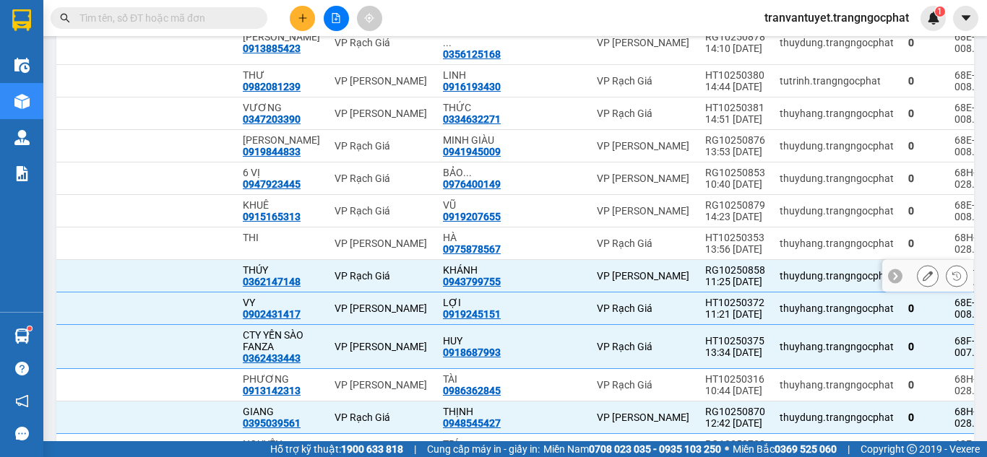
scroll to position [684, 0]
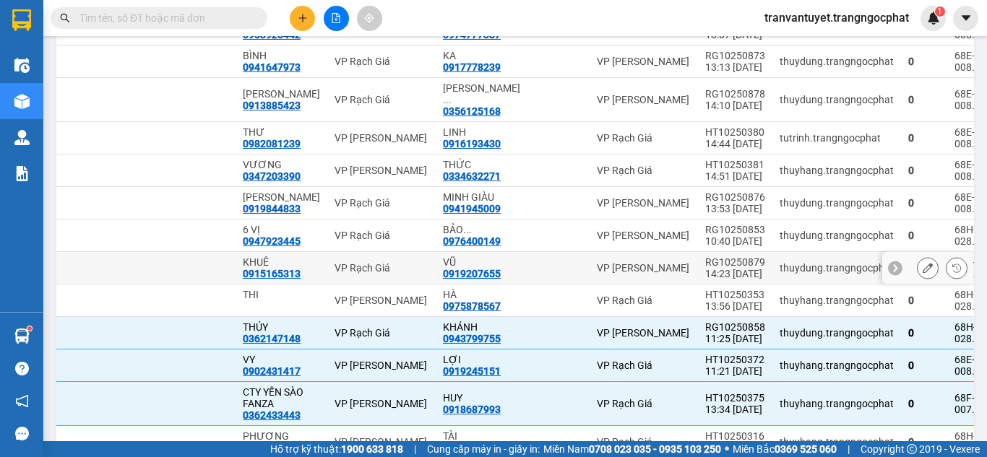
click at [705, 280] on div "14:23 [DATE]" at bounding box center [735, 274] width 60 height 12
checkbox input "true"
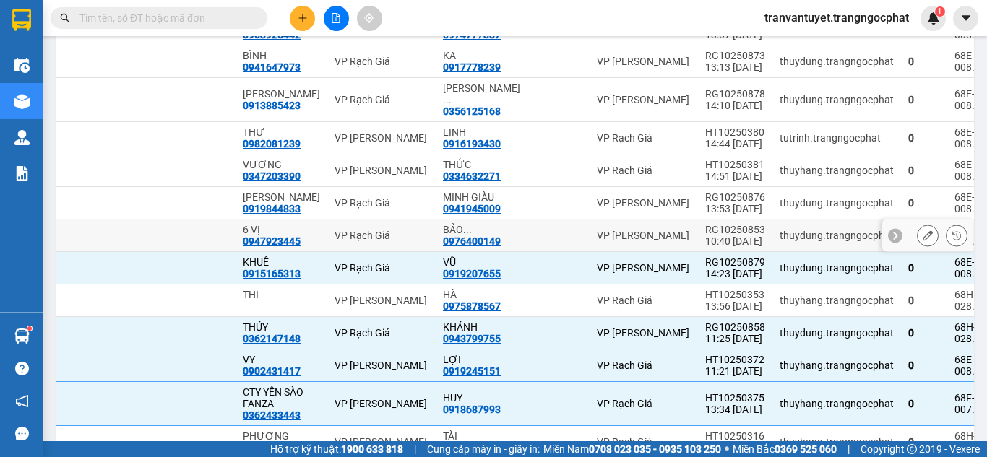
click at [706, 247] on div "10:40 [DATE]" at bounding box center [735, 241] width 60 height 12
checkbox input "true"
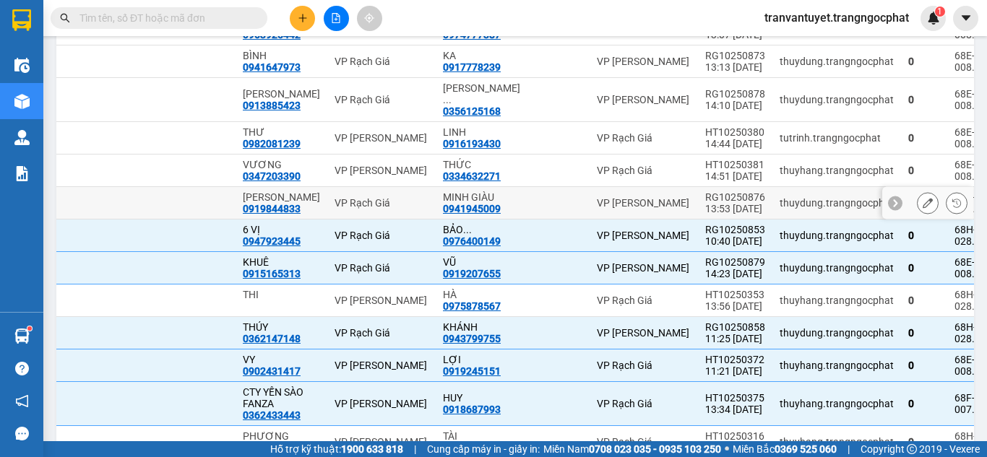
click at [709, 215] on div "13:53 [DATE]" at bounding box center [735, 209] width 60 height 12
checkbox input "true"
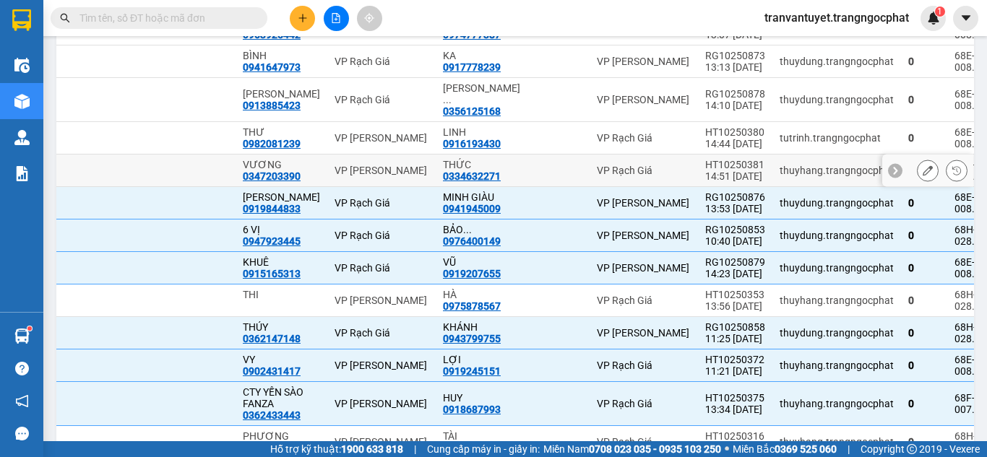
click at [708, 182] on div "14:51 [DATE]" at bounding box center [735, 176] width 60 height 12
checkbox input "true"
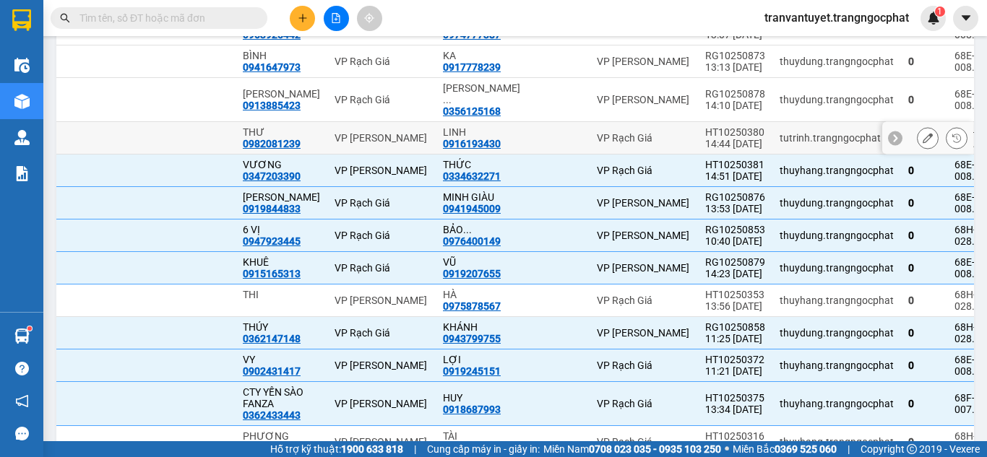
click at [705, 148] on div "14:44 [DATE]" at bounding box center [735, 144] width 60 height 12
checkbox input "true"
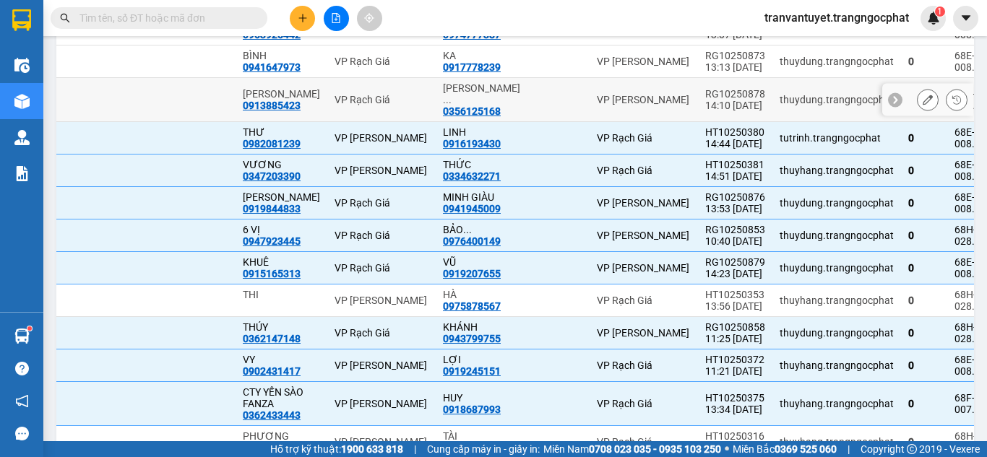
click at [705, 111] on div "14:10 [DATE]" at bounding box center [735, 106] width 60 height 12
checkbox input "true"
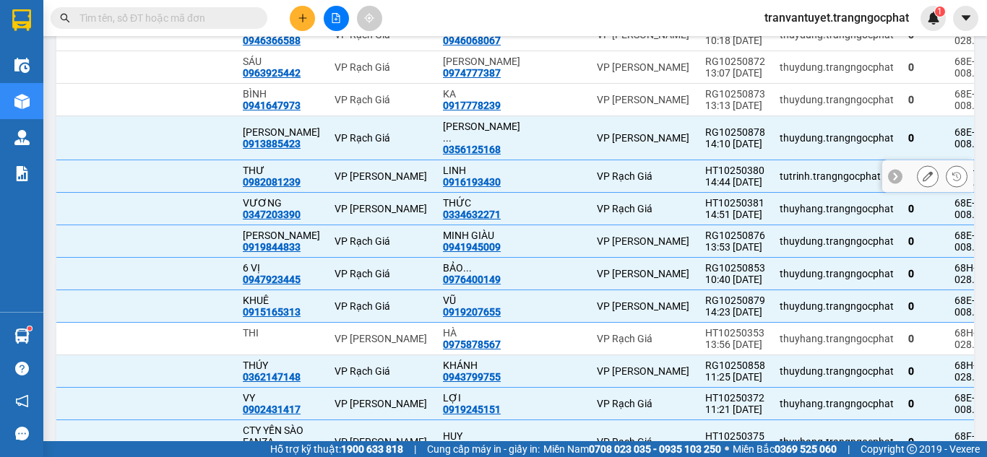
scroll to position [540, 0]
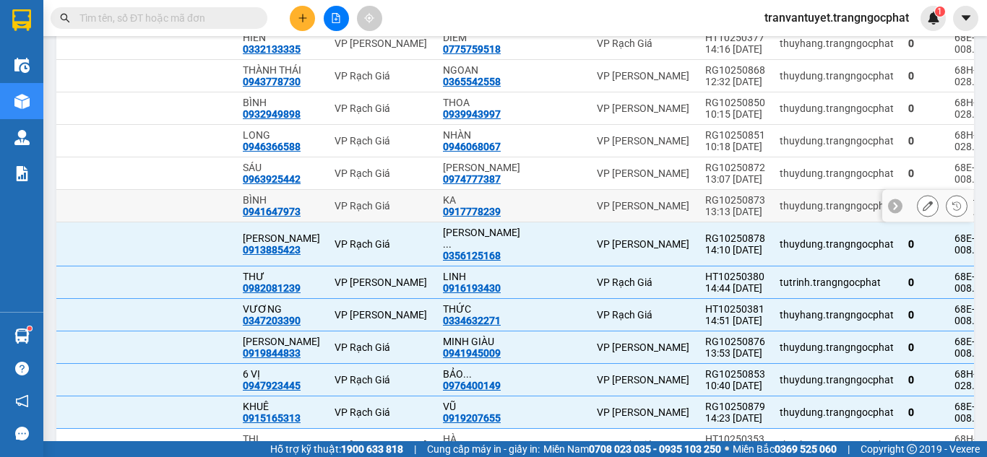
click at [719, 215] on div "13:13 [DATE]" at bounding box center [735, 212] width 60 height 12
checkbox input "true"
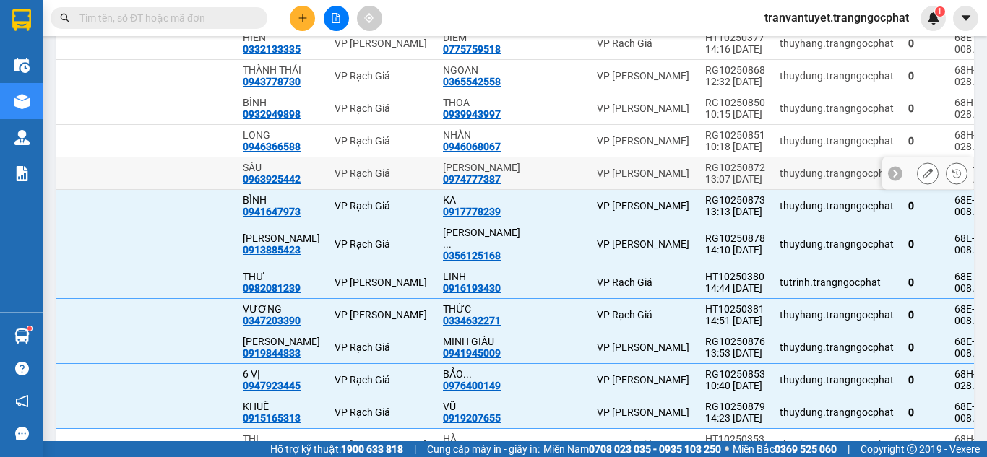
click at [711, 176] on div "13:07 [DATE]" at bounding box center [735, 179] width 60 height 12
checkbox input "true"
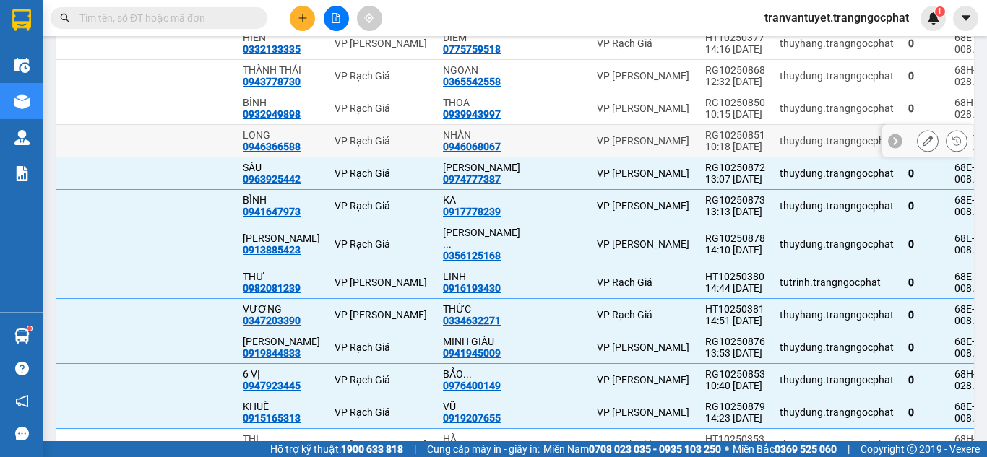
click at [709, 144] on div "10:18 [DATE]" at bounding box center [735, 147] width 60 height 12
checkbox input "true"
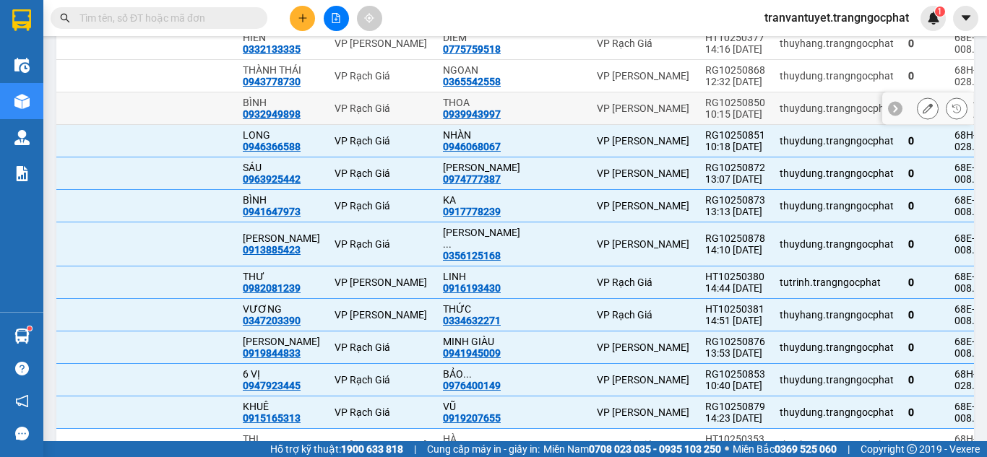
click at [707, 115] on div "10:15 [DATE]" at bounding box center [735, 114] width 60 height 12
checkbox input "true"
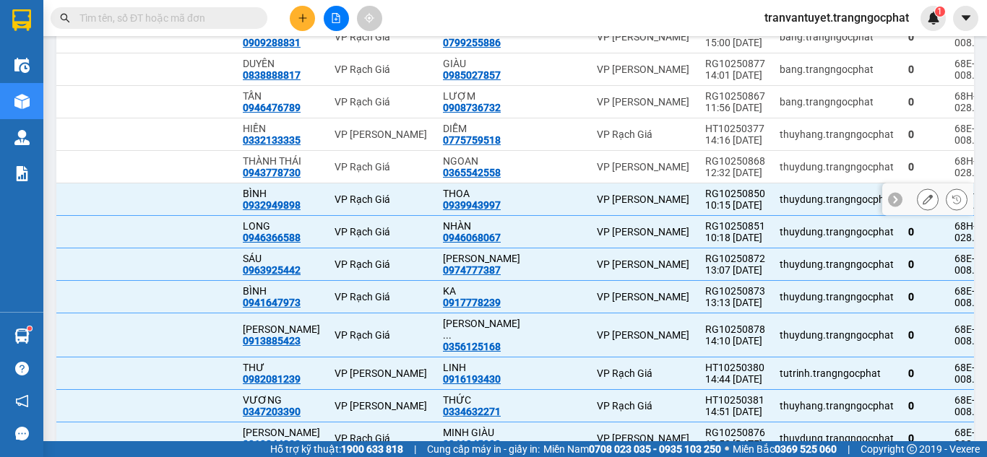
scroll to position [395, 0]
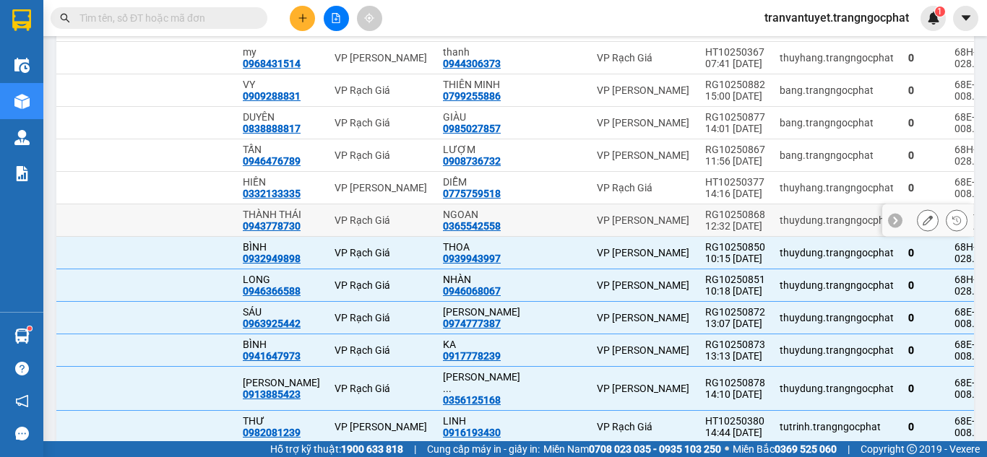
click at [709, 226] on div "12:32 [DATE]" at bounding box center [735, 226] width 60 height 12
checkbox input "true"
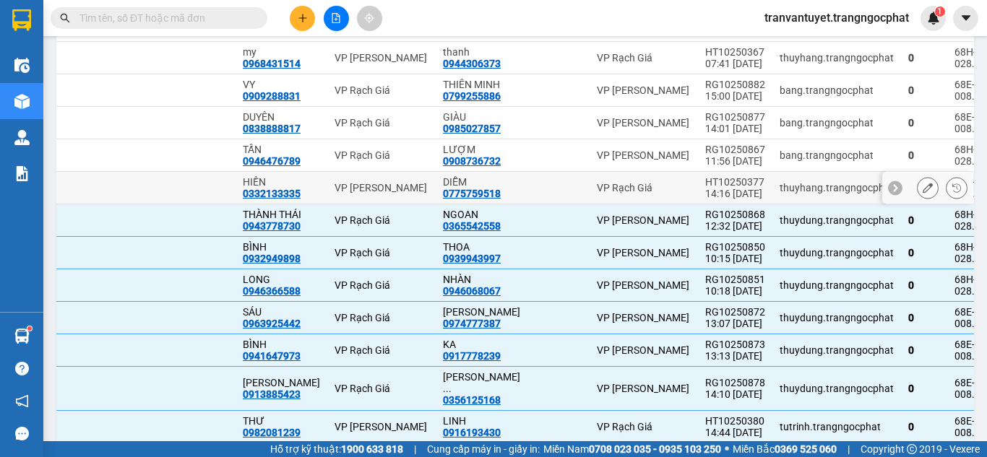
click at [708, 183] on div "HT10250377" at bounding box center [735, 182] width 60 height 12
checkbox input "true"
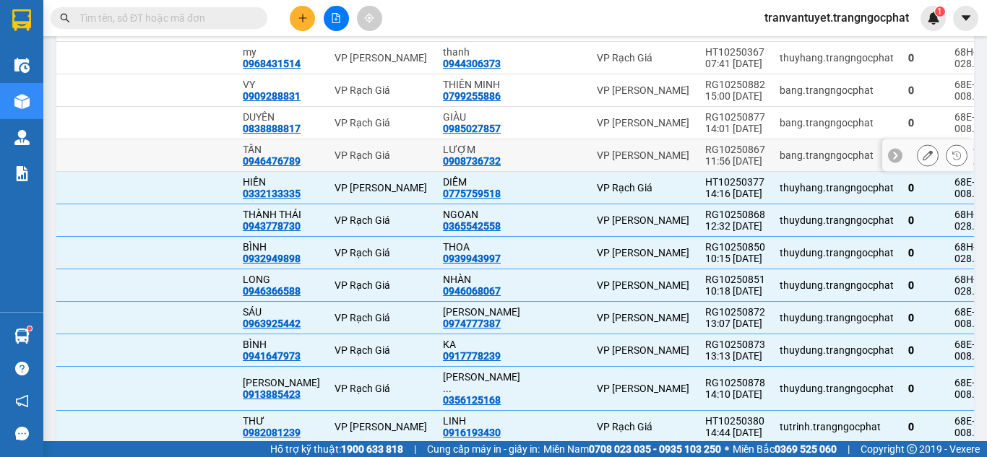
click at [708, 165] on div "11:56 [DATE]" at bounding box center [735, 161] width 60 height 12
checkbox input "true"
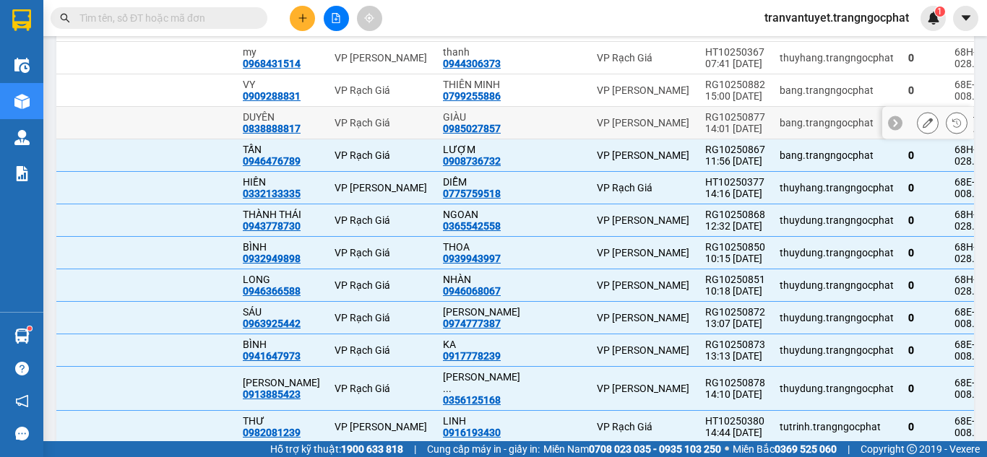
drag, startPoint x: 709, startPoint y: 127, endPoint x: 709, endPoint y: 118, distance: 9.4
click at [709, 126] on div "14:01 [DATE]" at bounding box center [735, 129] width 60 height 12
checkbox input "true"
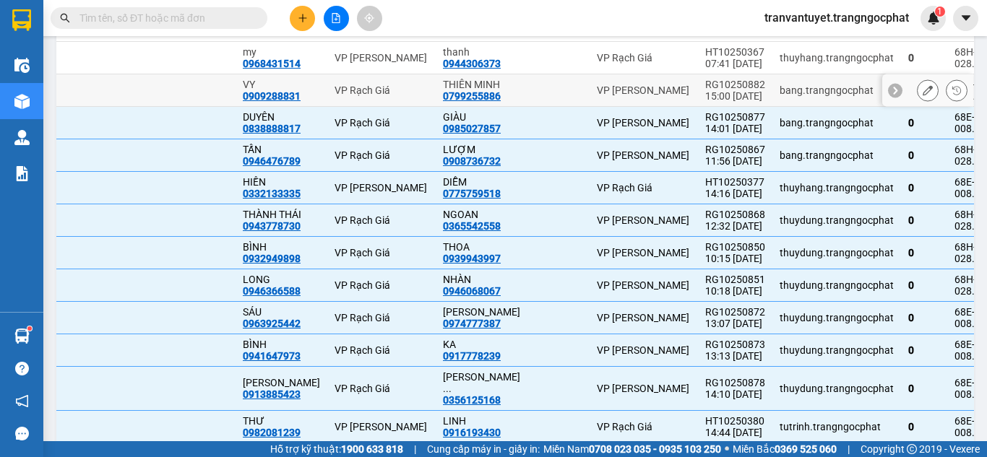
click at [709, 101] on div "15:00 [DATE]" at bounding box center [735, 96] width 60 height 12
checkbox input "true"
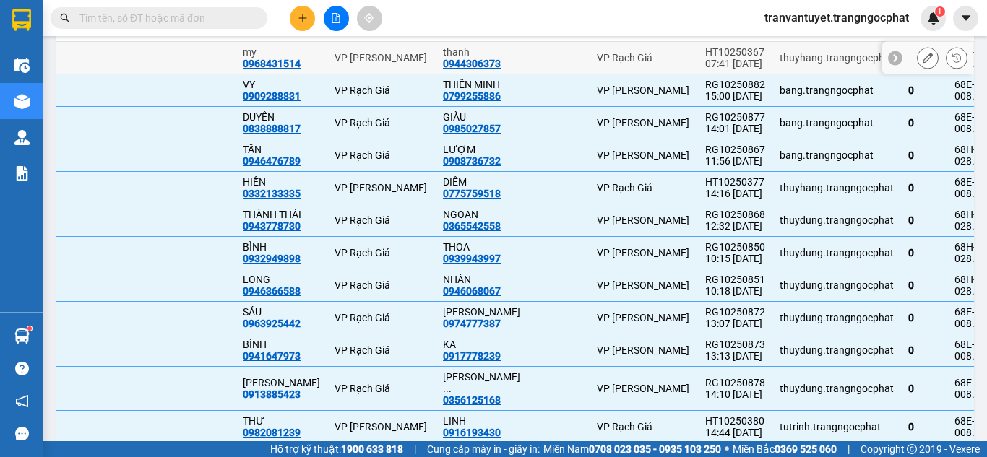
click at [705, 65] on div "07:41 [DATE]" at bounding box center [735, 64] width 60 height 12
checkbox input "true"
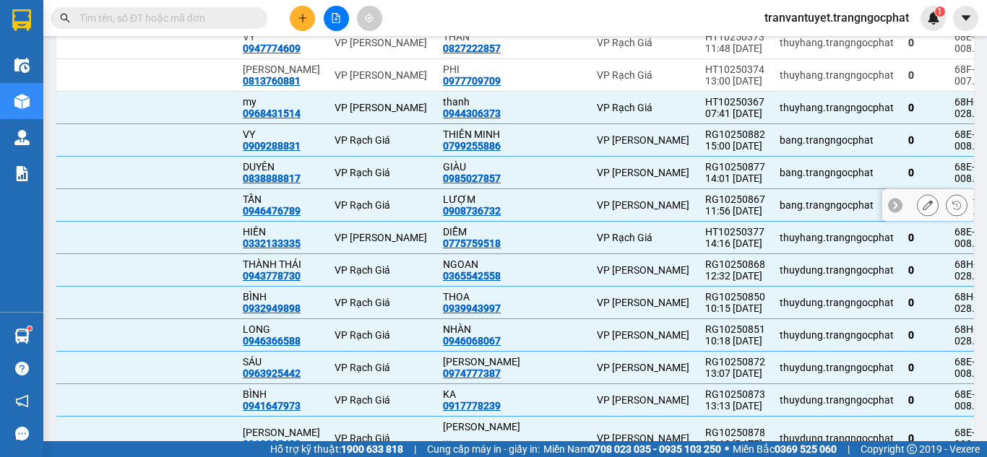
scroll to position [323, 0]
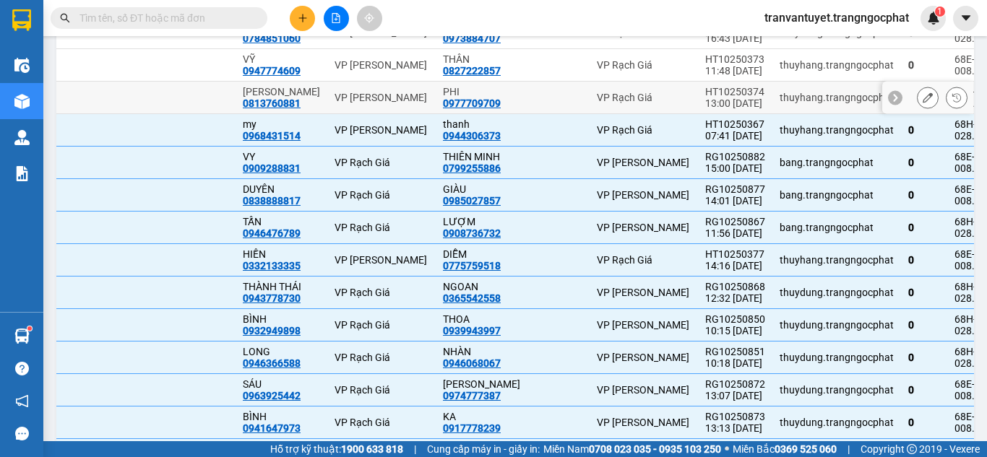
click at [706, 95] on div "HT10250374" at bounding box center [735, 92] width 60 height 12
checkbox input "true"
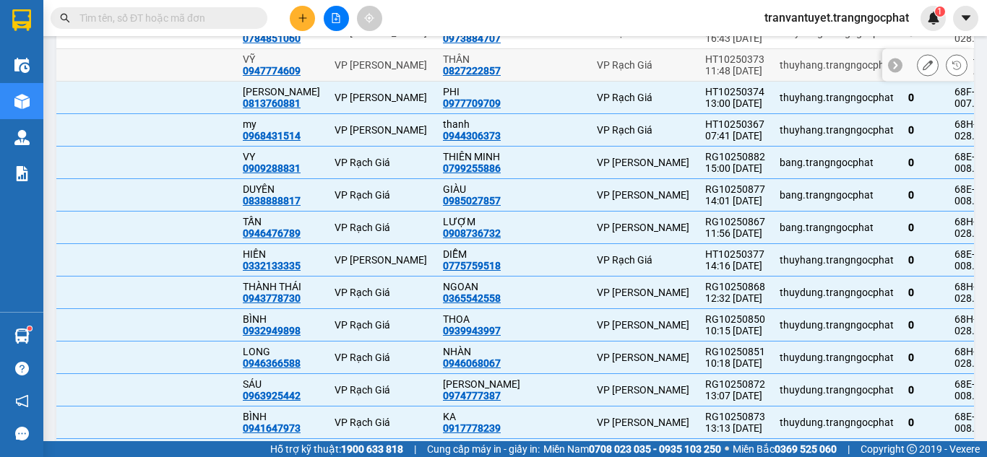
click at [706, 67] on div "11:48 [DATE]" at bounding box center [735, 71] width 60 height 12
checkbox input "true"
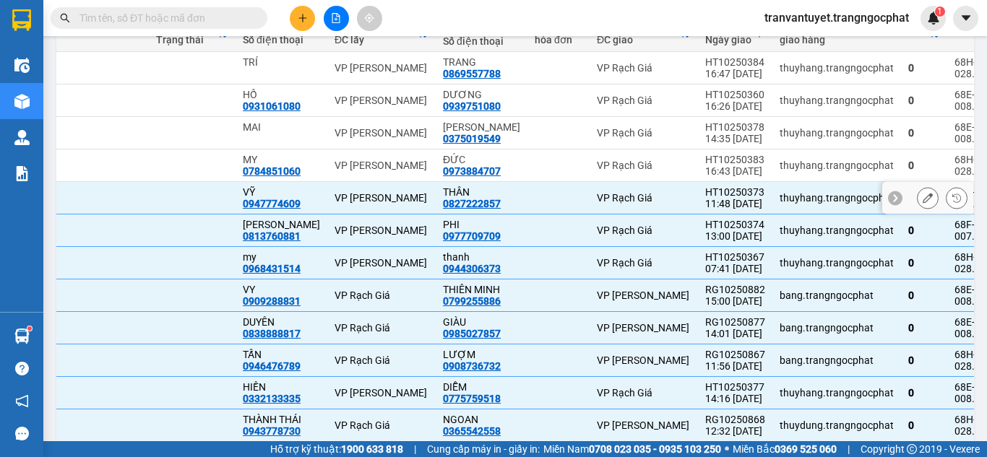
scroll to position [178, 0]
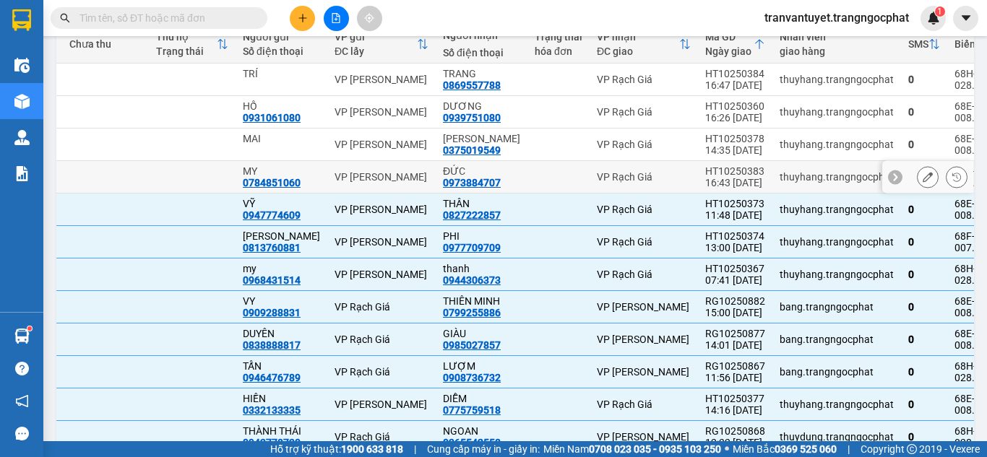
click at [706, 177] on div "16:43 [DATE]" at bounding box center [735, 183] width 60 height 12
checkbox input "true"
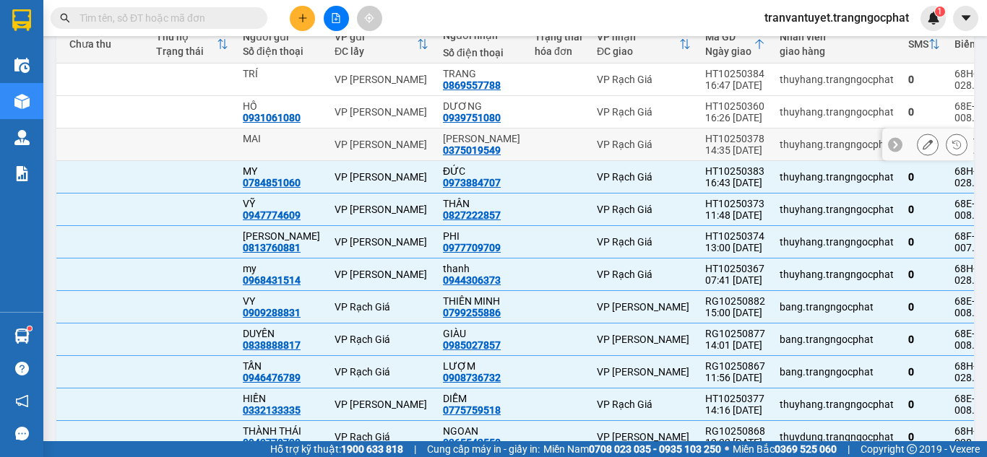
click at [706, 136] on div "HT10250378" at bounding box center [735, 139] width 60 height 12
checkbox input "true"
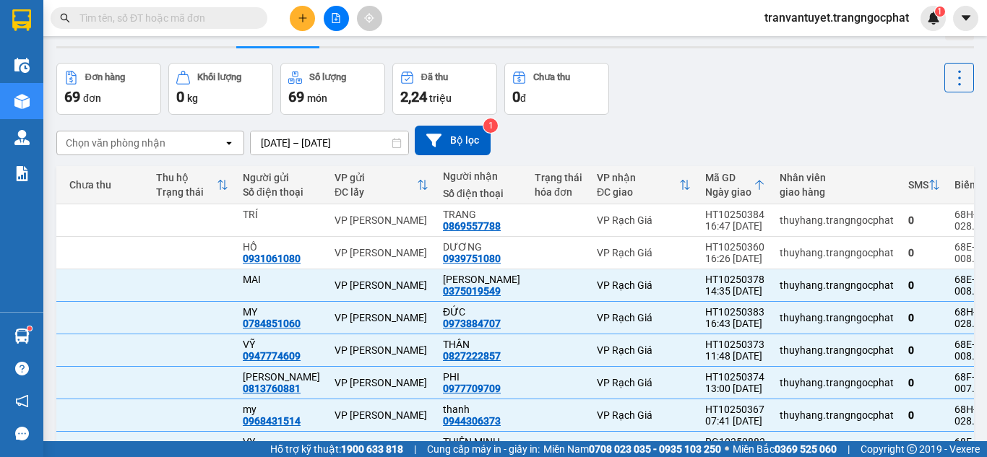
scroll to position [34, 0]
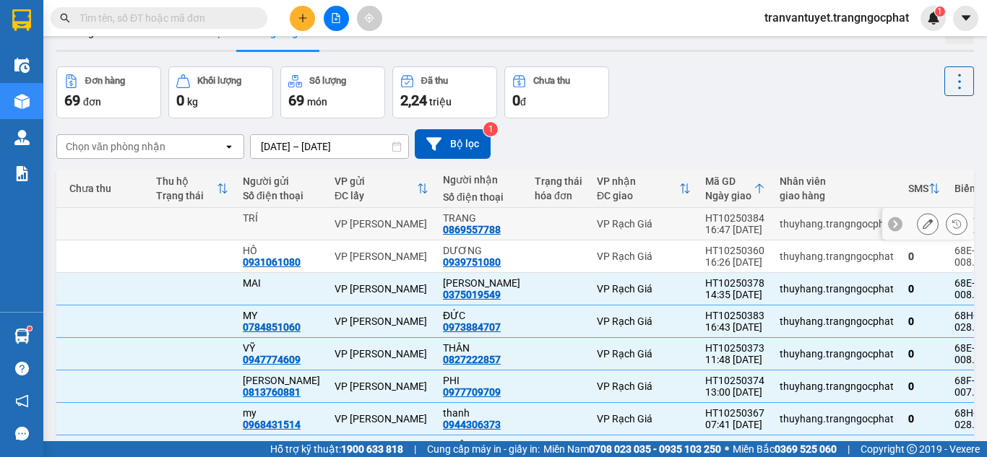
click at [706, 228] on div "16:47 [DATE]" at bounding box center [735, 230] width 60 height 12
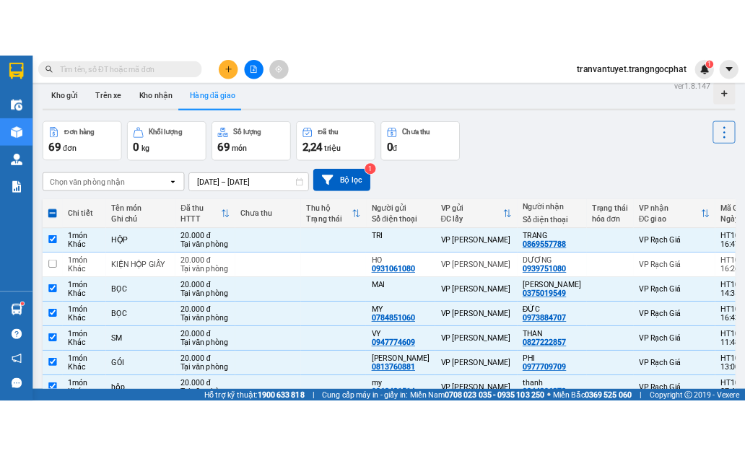
scroll to position [0, 0]
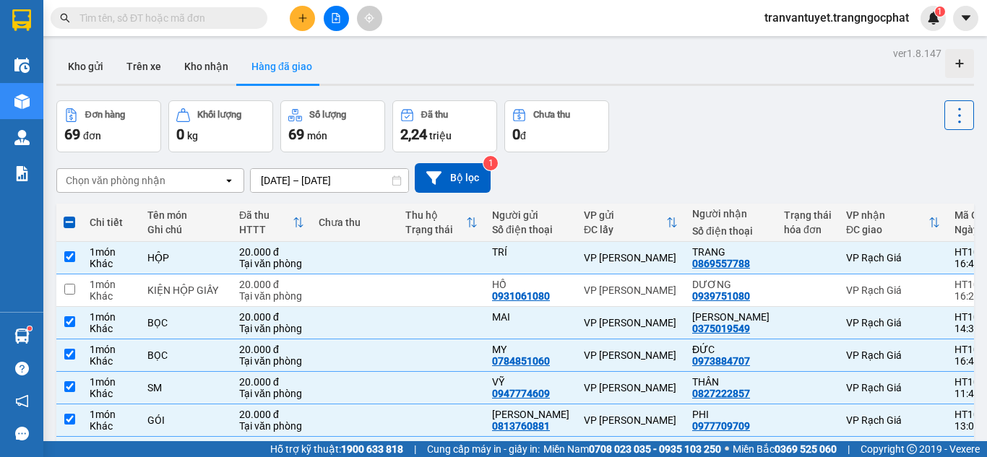
click at [745, 110] on icon at bounding box center [959, 115] width 20 height 20
click at [745, 180] on span "Xóa hoàn toàn" at bounding box center [932, 180] width 66 height 14
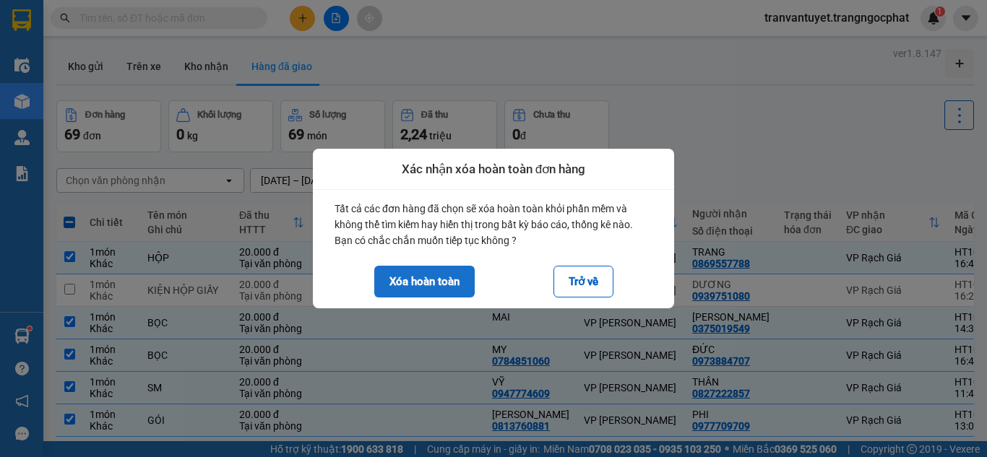
click at [419, 279] on button "Xóa hoàn toàn" at bounding box center [424, 282] width 100 height 32
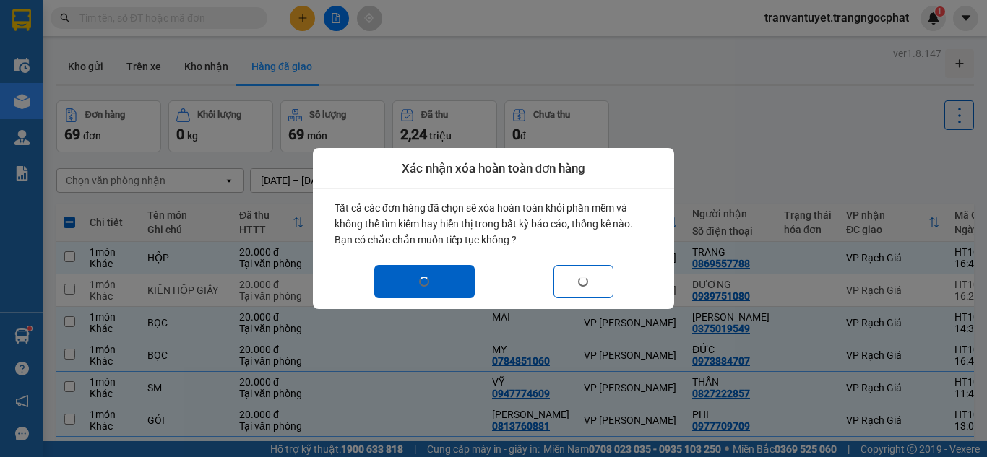
checkbox input "false"
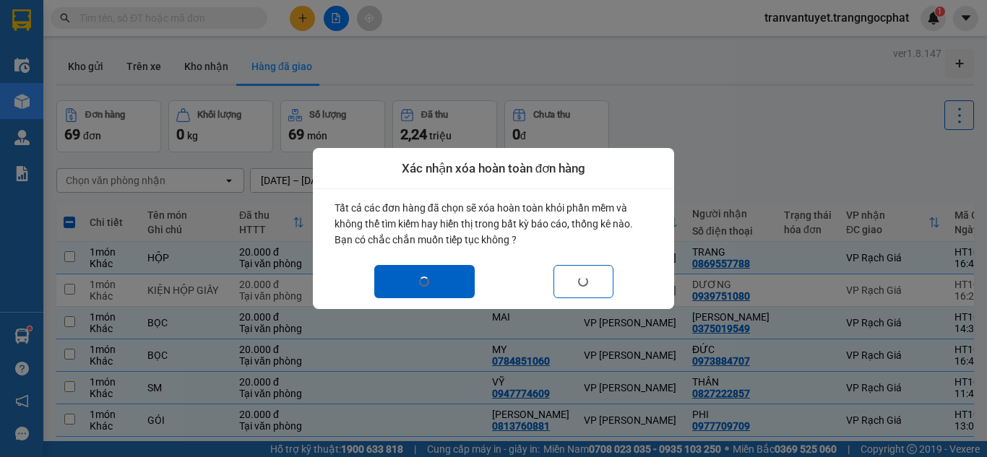
checkbox input "false"
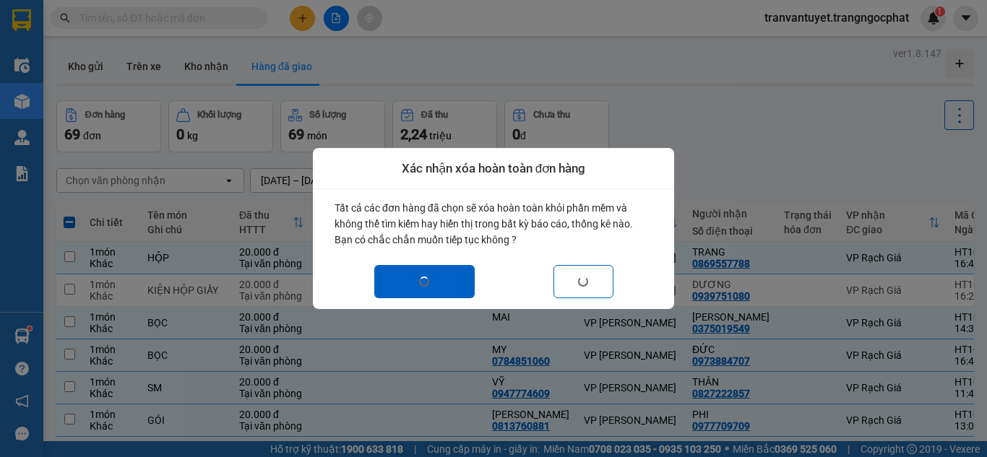
checkbox input "false"
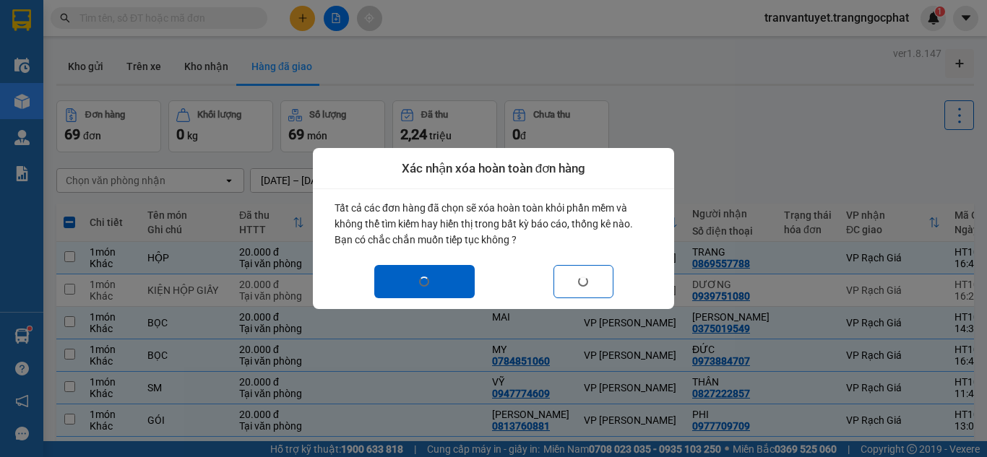
checkbox input "false"
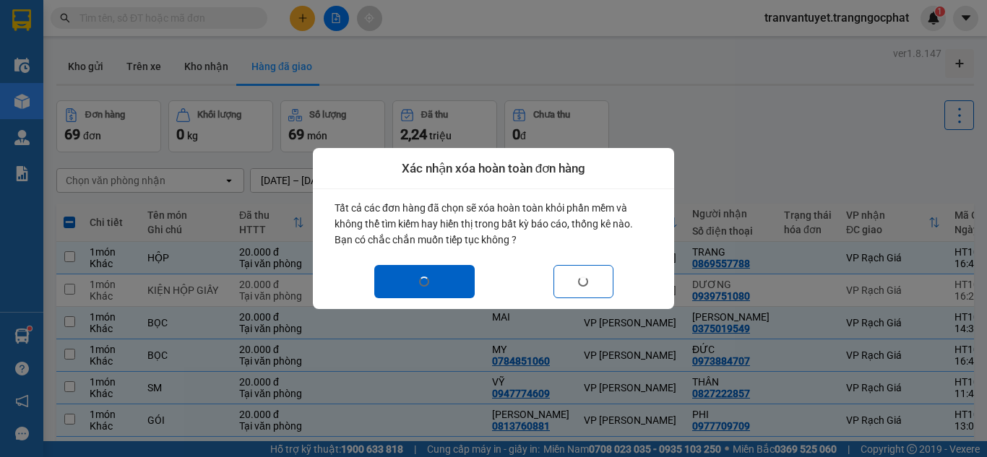
checkbox input "false"
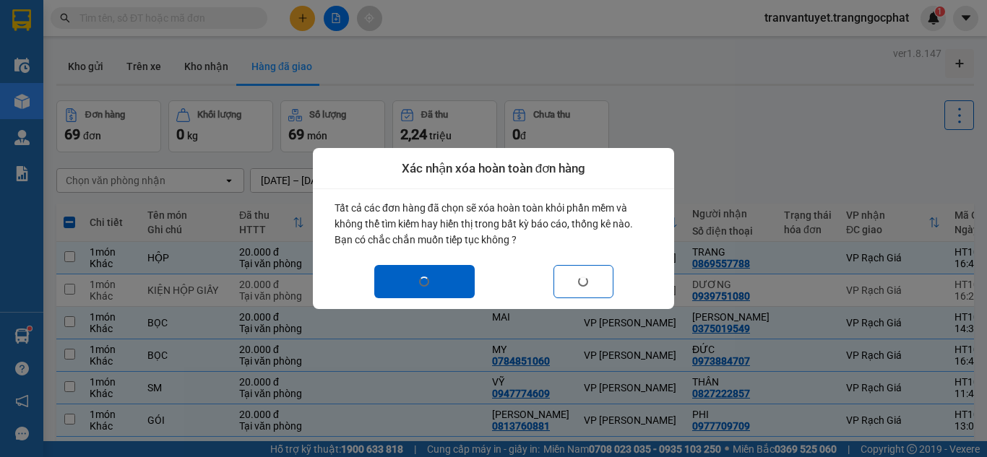
checkbox input "false"
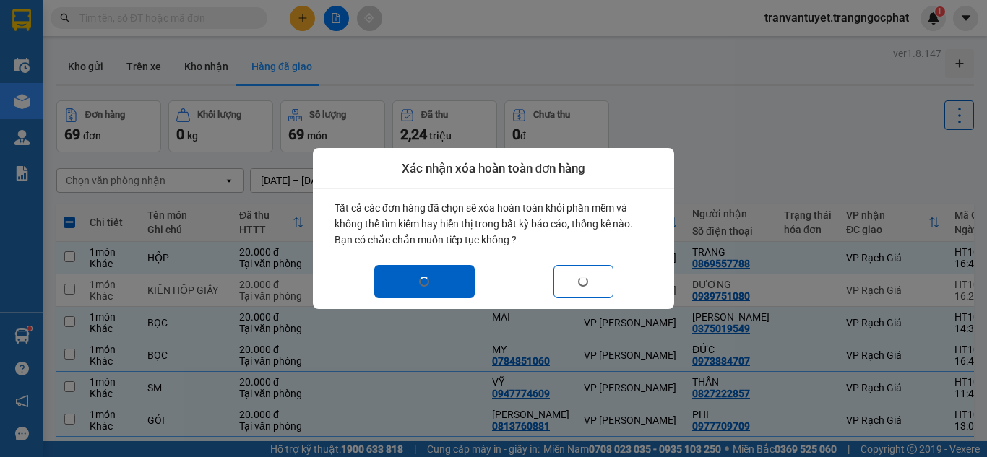
checkbox input "false"
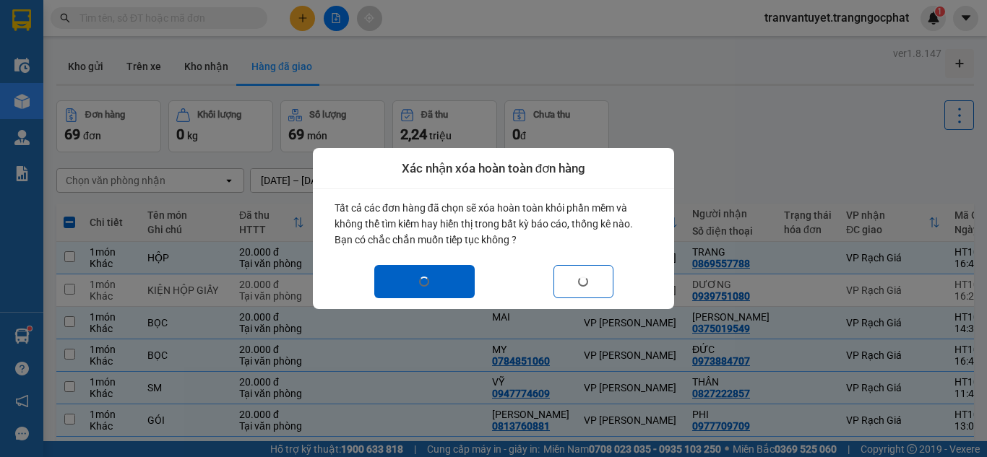
checkbox input "false"
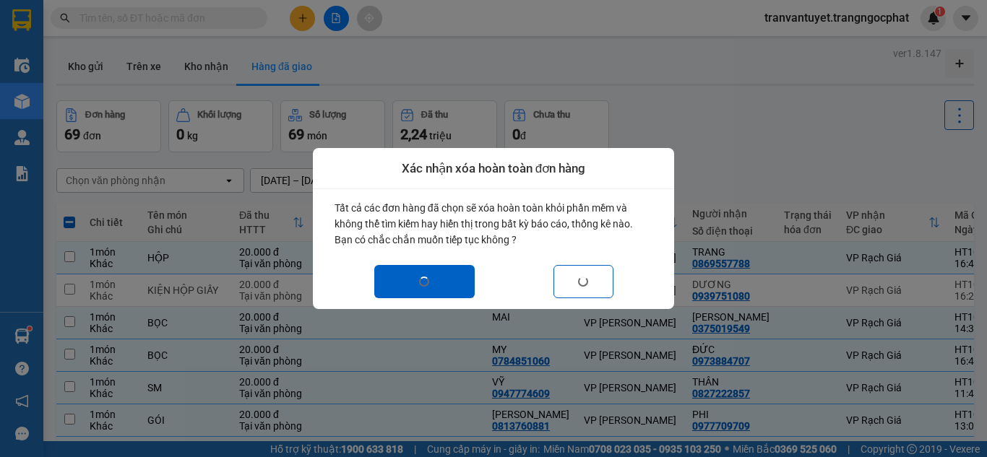
checkbox input "false"
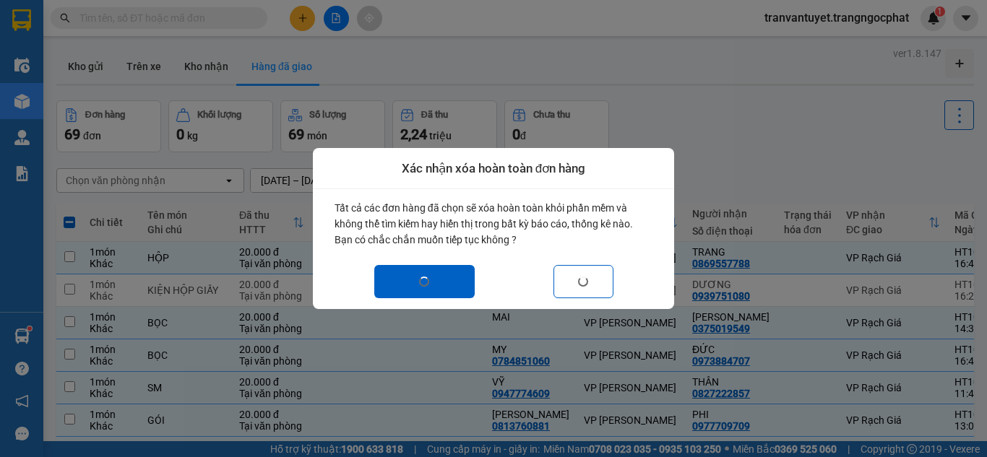
checkbox input "false"
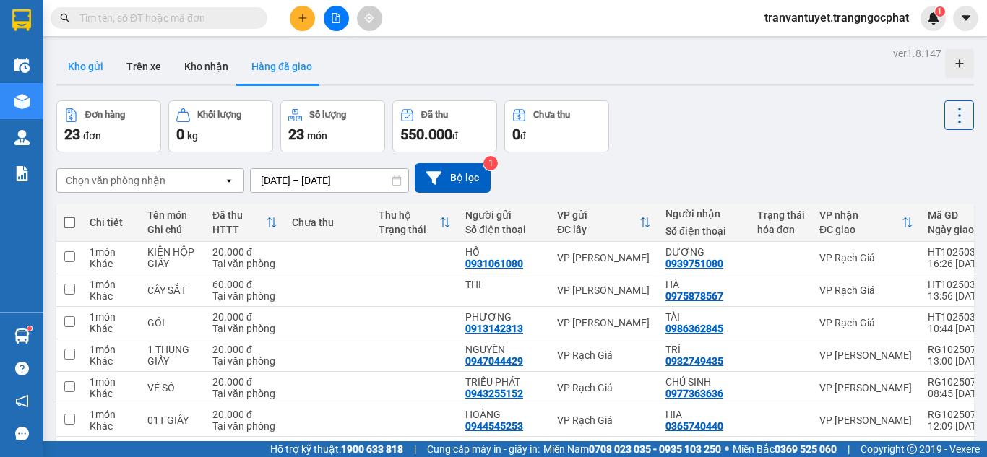
click at [80, 65] on button "Kho gửi" at bounding box center [85, 66] width 59 height 35
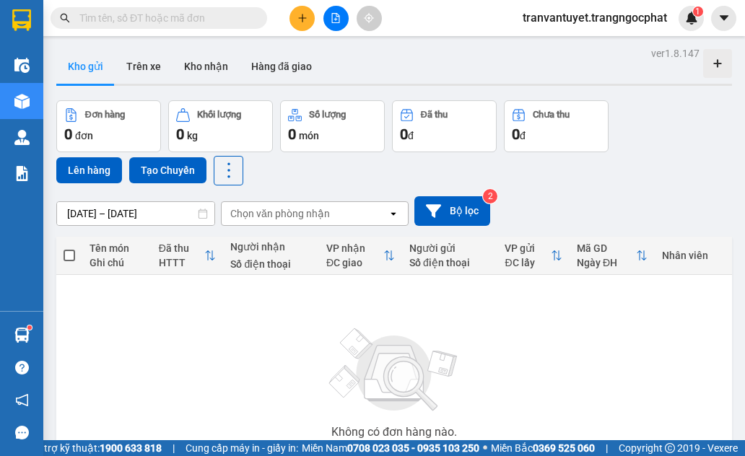
click at [196, 220] on div "ver 1.8.147 Kho gửi Trên xe [PERSON_NAME] Hàng đã [PERSON_NAME] hàng 0 đơn [PER…" at bounding box center [395, 298] width 688 height 510
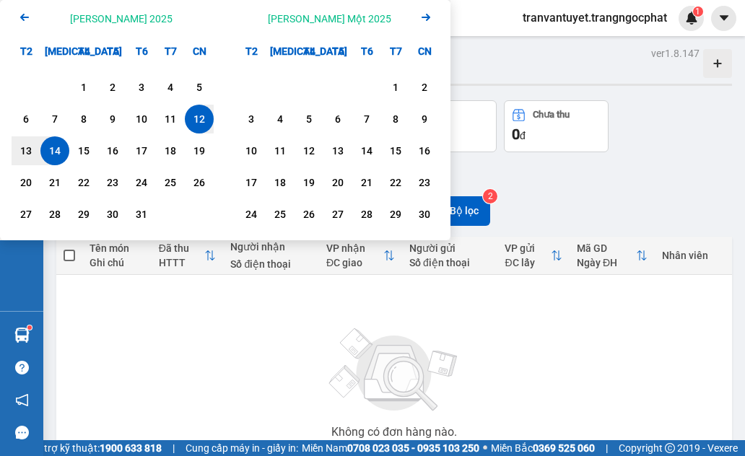
click at [270, 343] on div "Không có đơn hàng nào. Bạn thử điều chỉnh lại bộ lọc nhé!" at bounding box center [395, 388] width 662 height 217
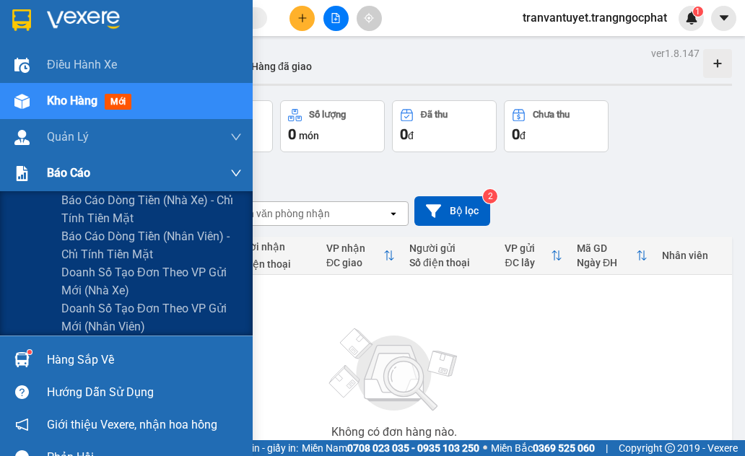
click at [25, 176] on img at bounding box center [21, 173] width 15 height 15
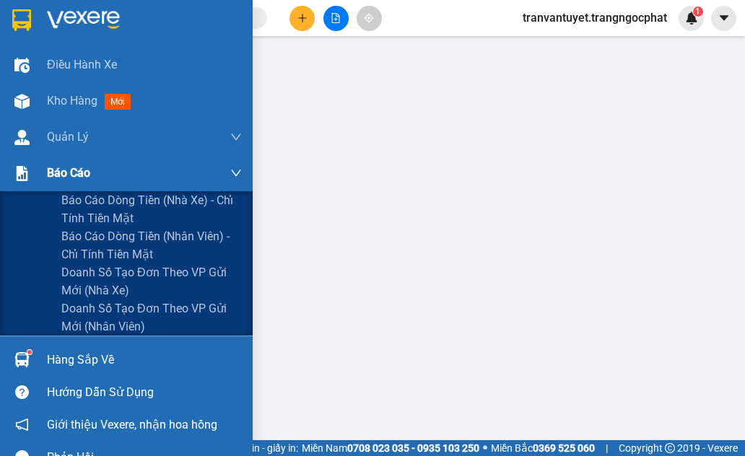
click at [70, 166] on span "Báo cáo" at bounding box center [68, 173] width 43 height 18
click at [65, 176] on span "Báo cáo" at bounding box center [68, 173] width 43 height 18
click at [58, 173] on span "Báo cáo" at bounding box center [68, 173] width 43 height 18
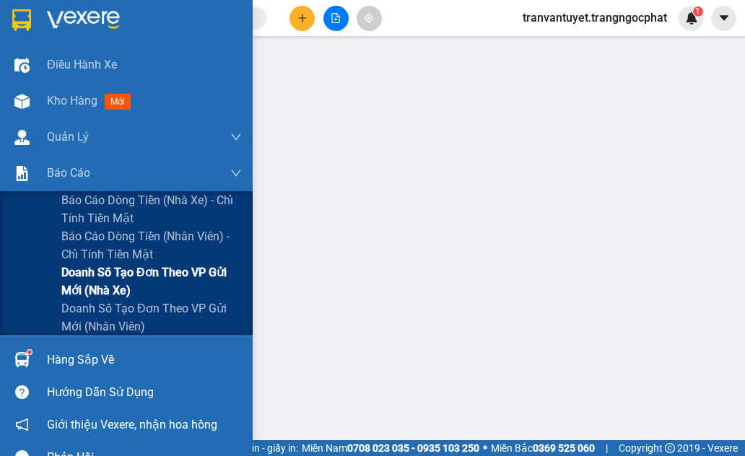
click at [105, 280] on span "Doanh số tạo đơn theo VP gửi mới (nhà xe)" at bounding box center [151, 282] width 181 height 36
